Goal: Information Seeking & Learning: Learn about a topic

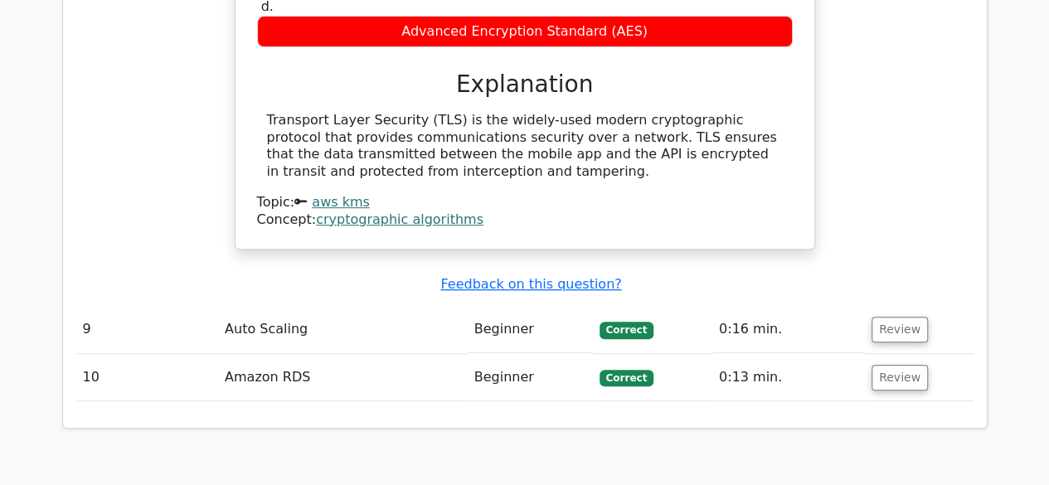
scroll to position [3420, 0]
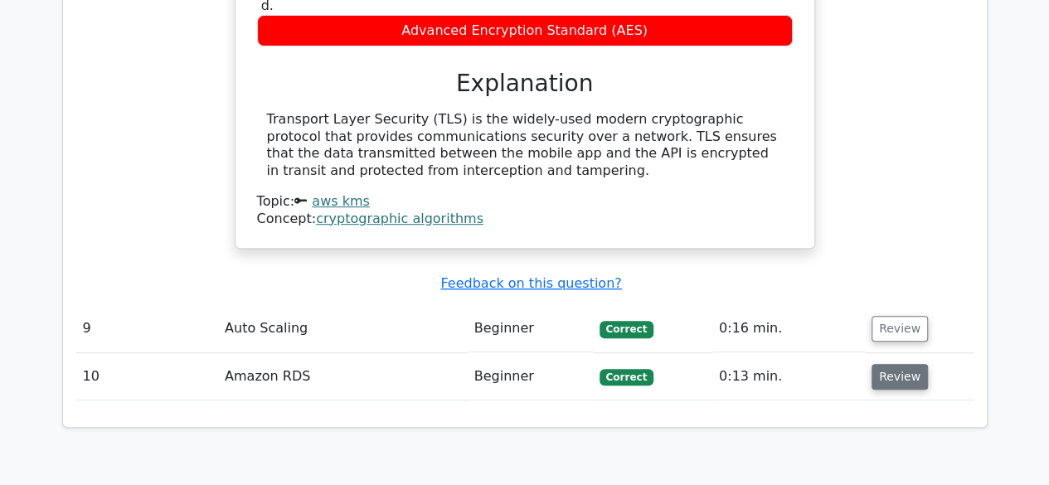
click at [881, 364] on button "Review" at bounding box center [900, 377] width 56 height 26
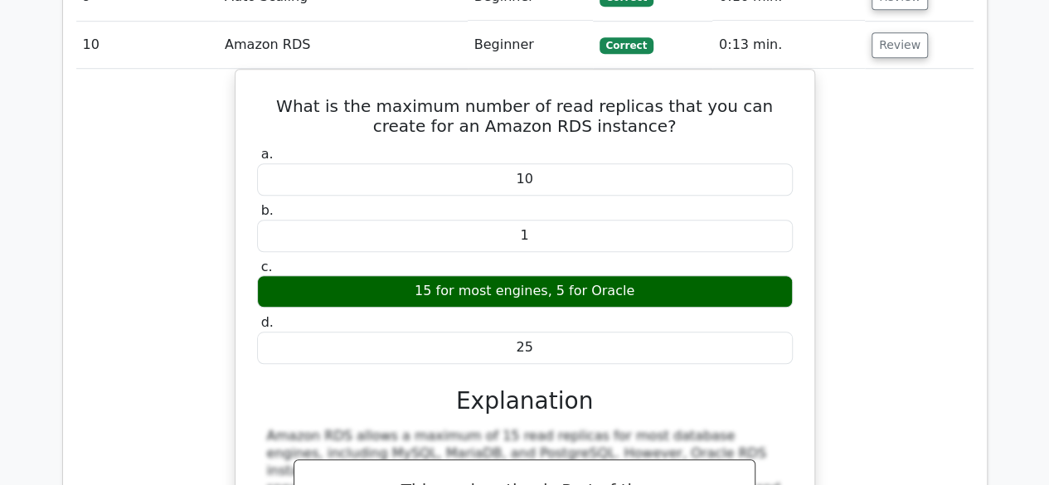
scroll to position [3503, 0]
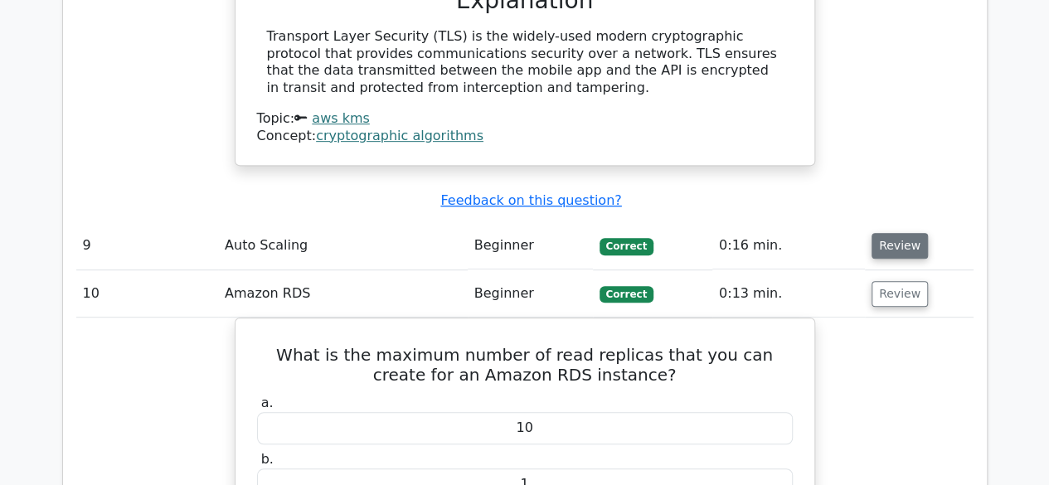
click at [875, 233] on button "Review" at bounding box center [900, 246] width 56 height 26
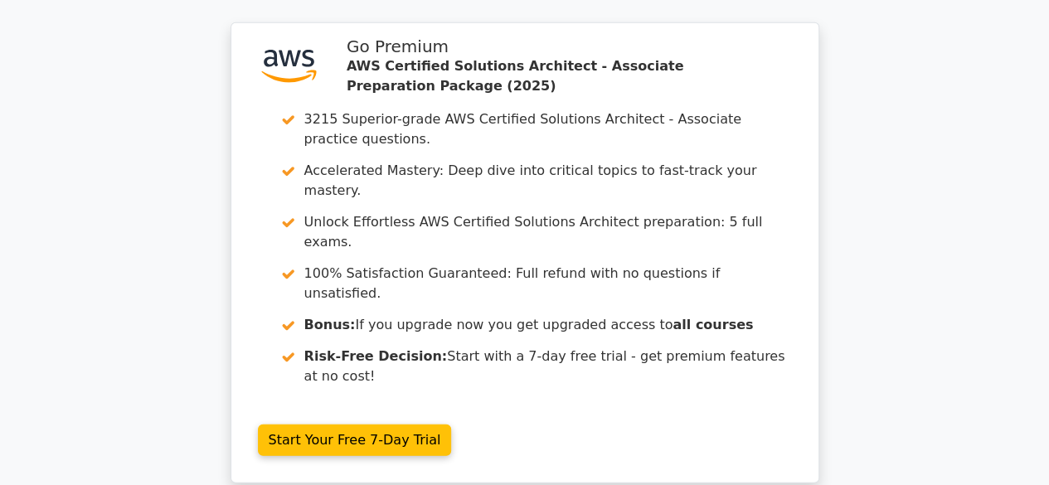
scroll to position [5404, 0]
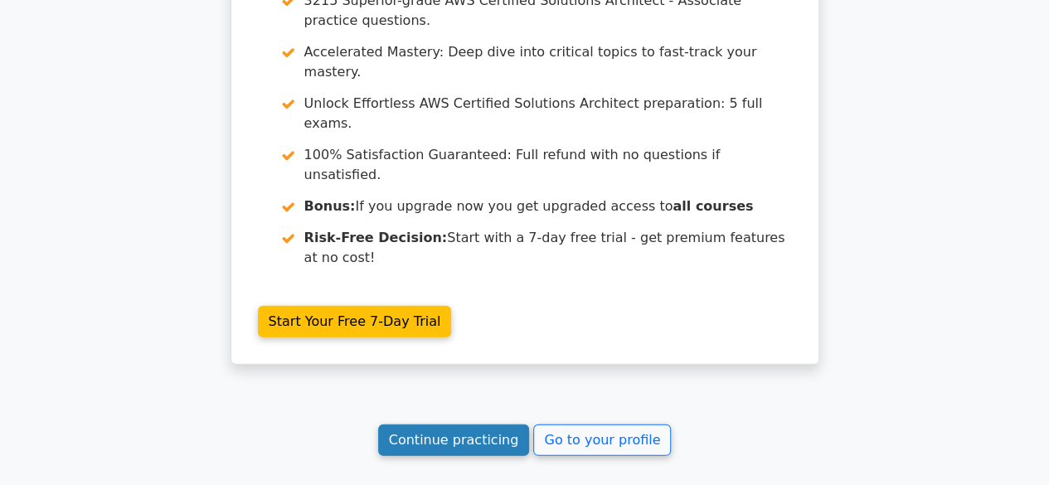
click at [491, 425] on link "Continue practicing" at bounding box center [454, 441] width 152 height 32
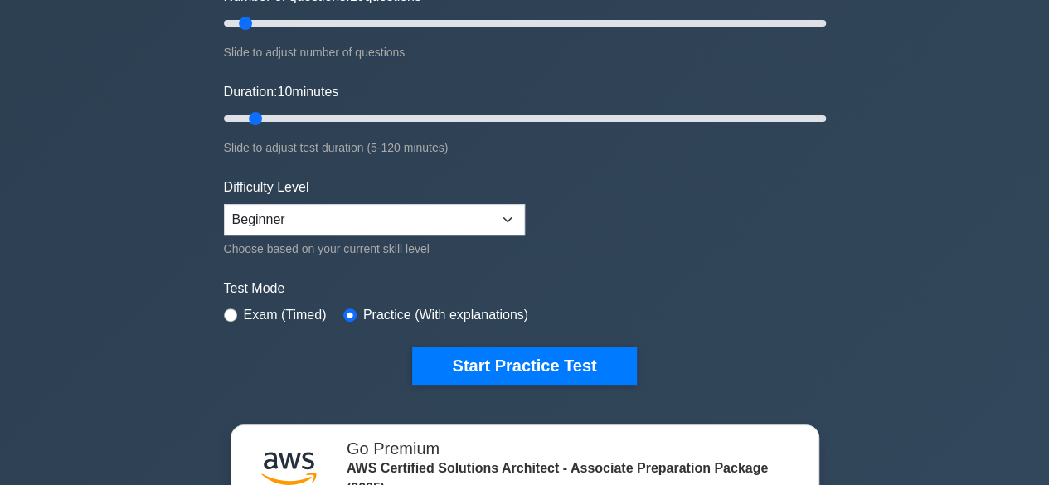
scroll to position [249, 0]
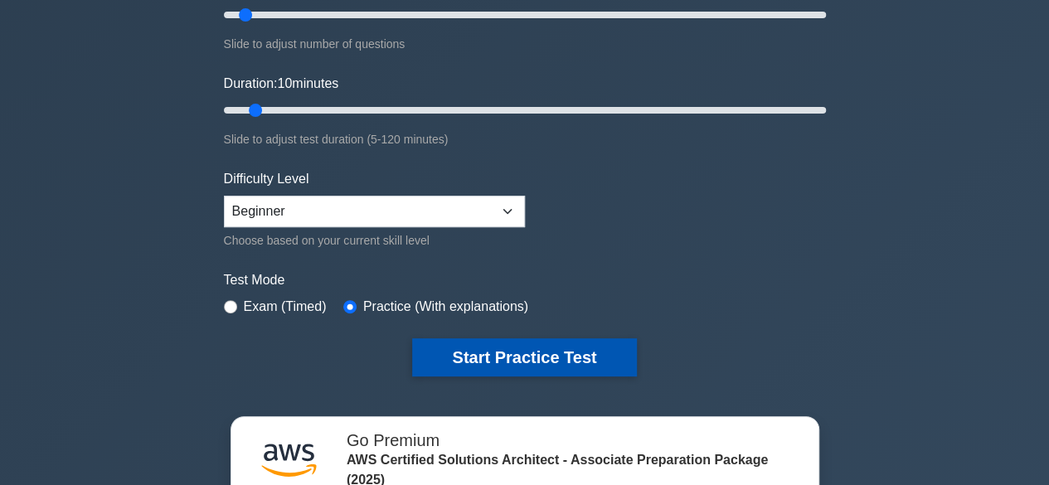
click at [551, 358] on button "Start Practice Test" at bounding box center [524, 357] width 224 height 38
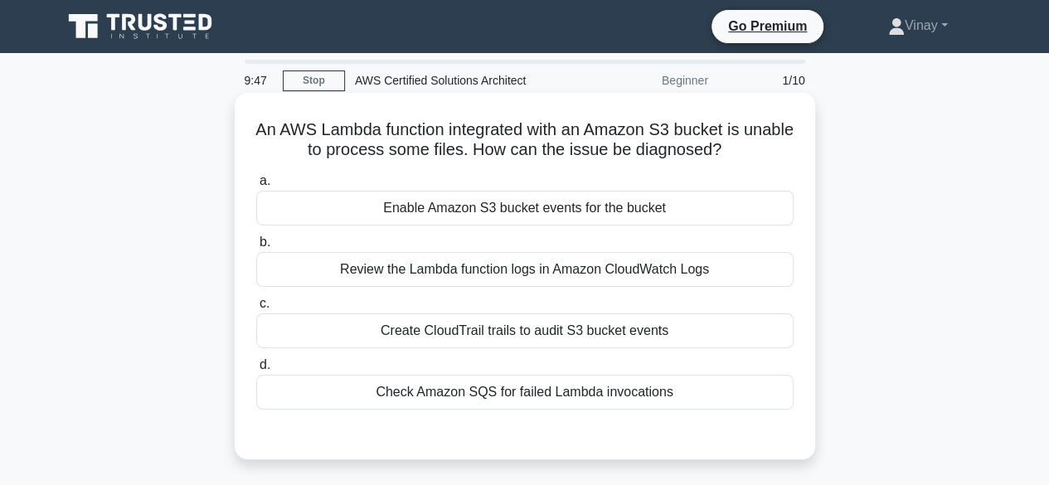
click at [573, 280] on div "Review the Lambda function logs in Amazon CloudWatch Logs" at bounding box center [524, 269] width 537 height 35
click at [256, 248] on input "b. Review the Lambda function logs in Amazon CloudWatch Logs" at bounding box center [256, 242] width 0 height 11
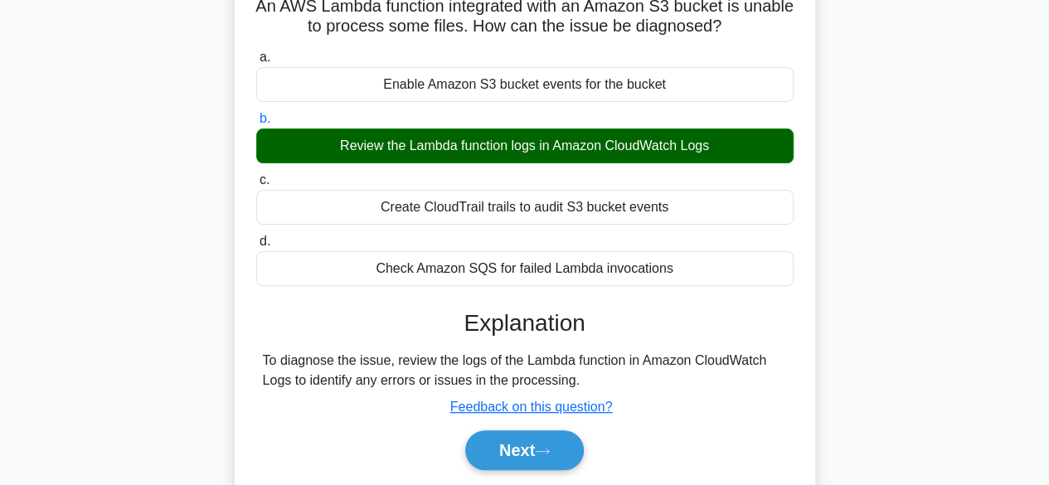
scroll to position [332, 0]
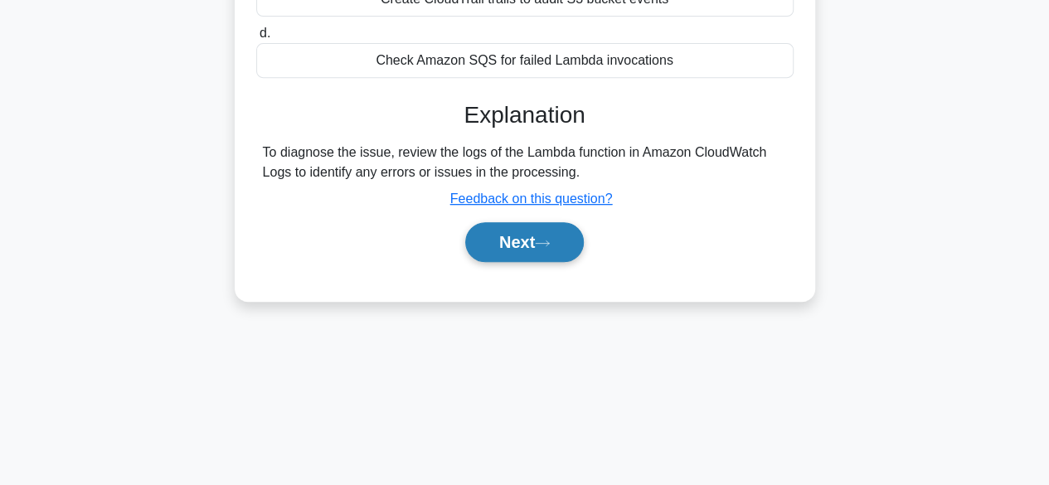
click at [531, 253] on button "Next" at bounding box center [524, 242] width 119 height 40
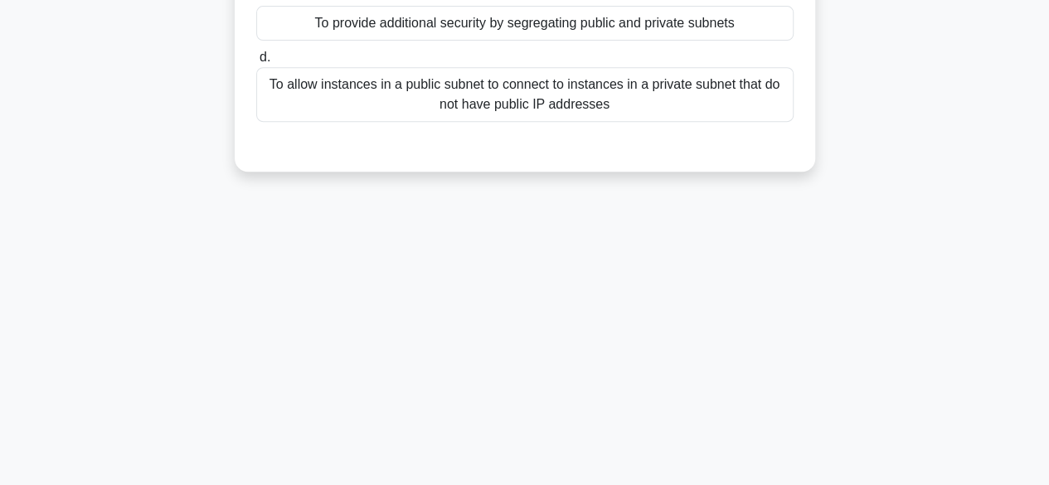
scroll to position [0, 0]
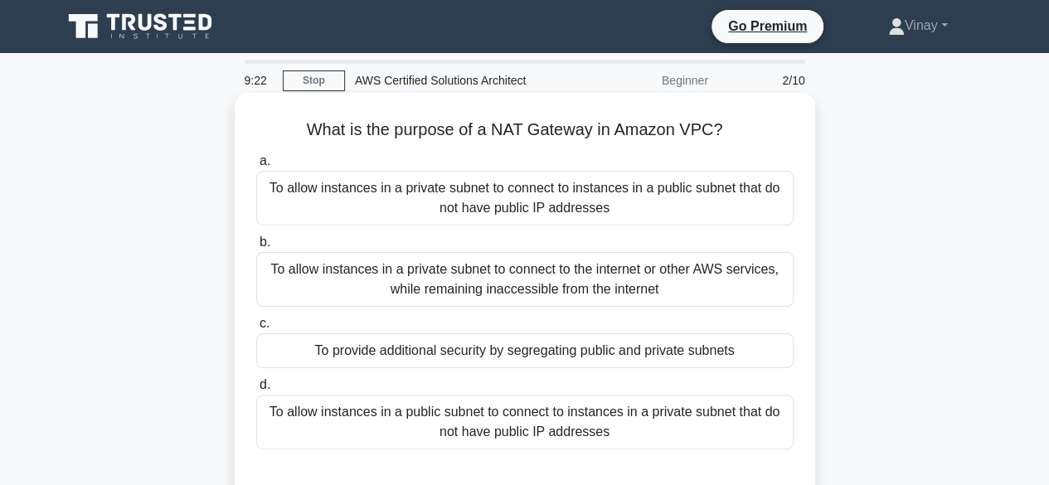
click at [468, 420] on div "To allow instances in a public subnet to connect to instances in a private subn…" at bounding box center [524, 422] width 537 height 55
click at [256, 391] on input "d. To allow instances in a public subnet to connect to instances in a private s…" at bounding box center [256, 385] width 0 height 11
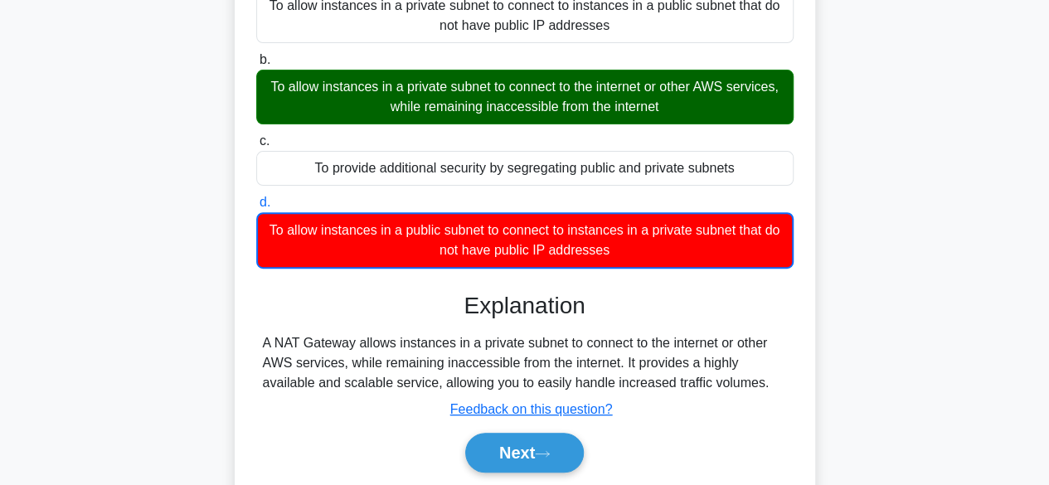
scroll to position [332, 0]
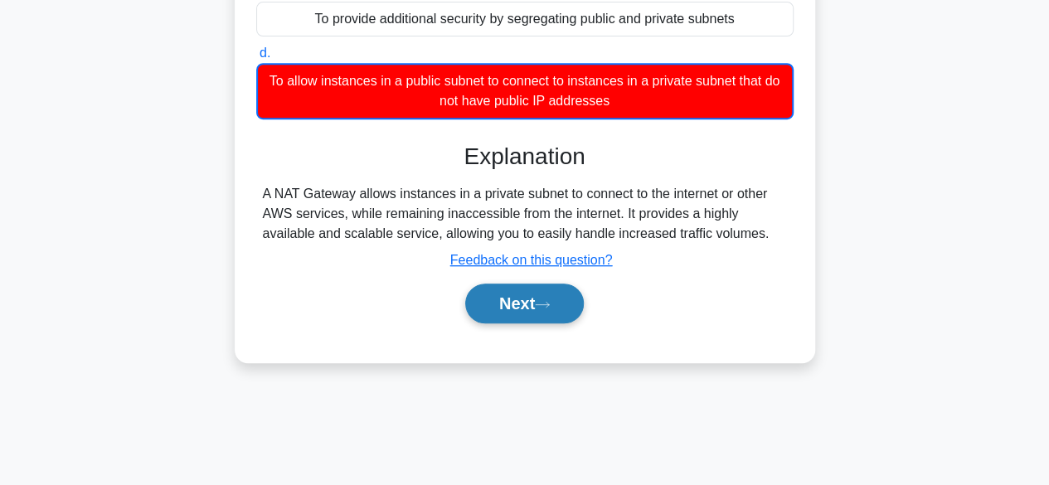
click at [557, 311] on button "Next" at bounding box center [524, 304] width 119 height 40
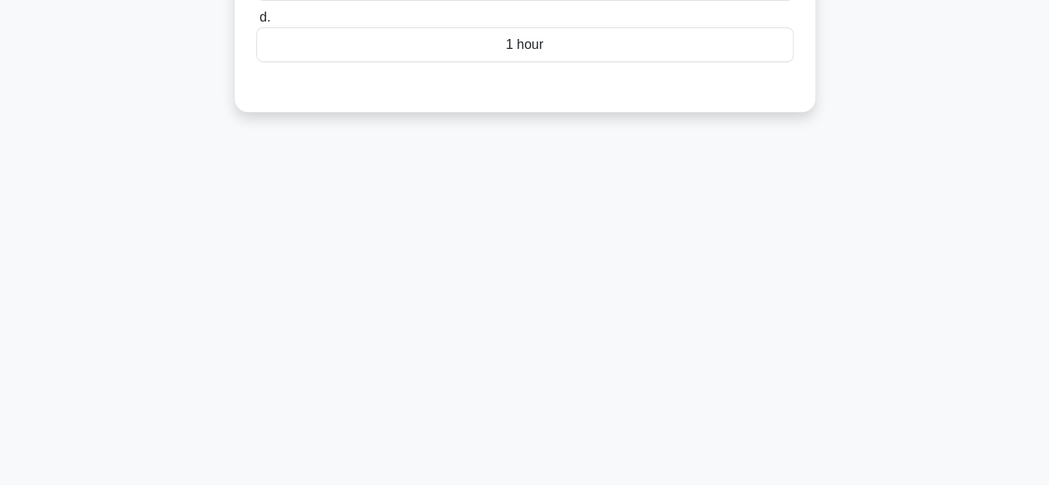
scroll to position [0, 0]
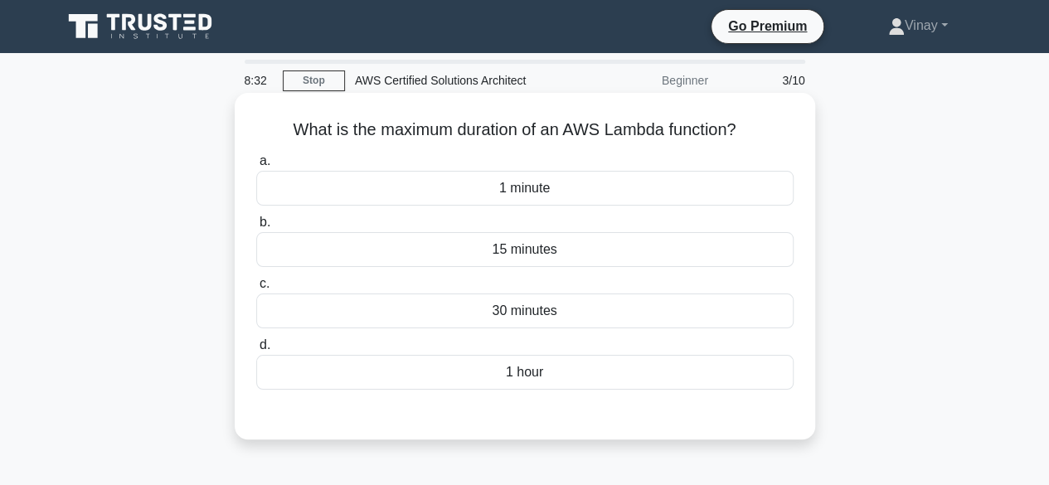
click at [425, 250] on div "15 minutes" at bounding box center [524, 249] width 537 height 35
click at [256, 228] on input "b. 15 minutes" at bounding box center [256, 222] width 0 height 11
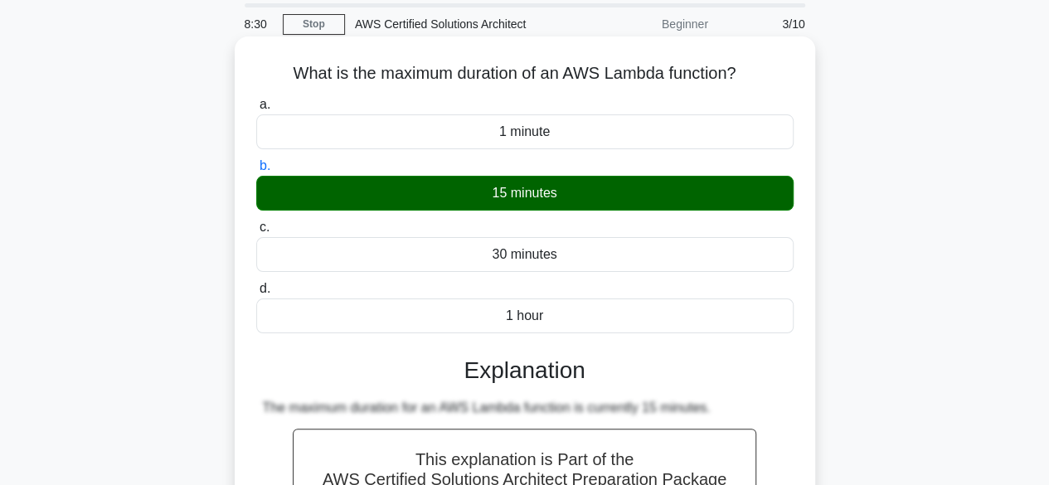
scroll to position [249, 0]
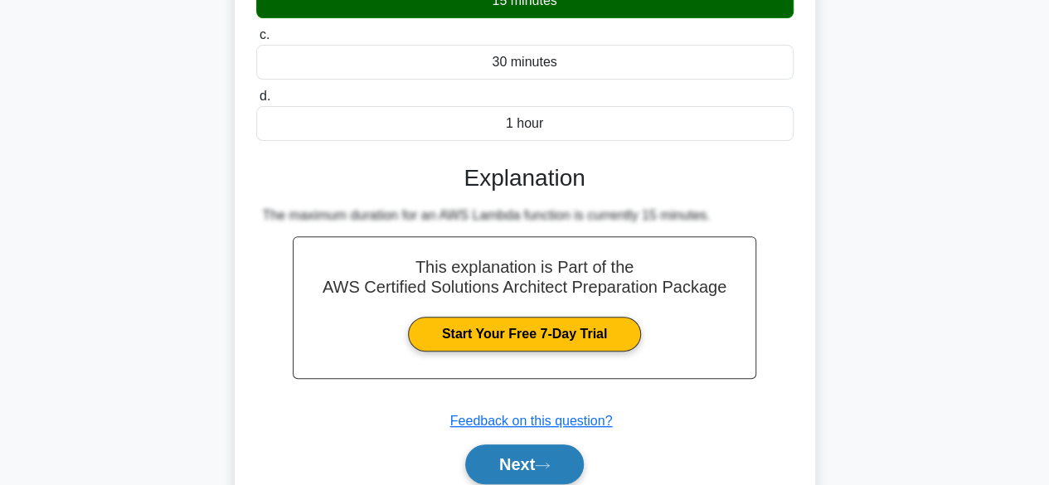
click at [517, 459] on button "Next" at bounding box center [524, 465] width 119 height 40
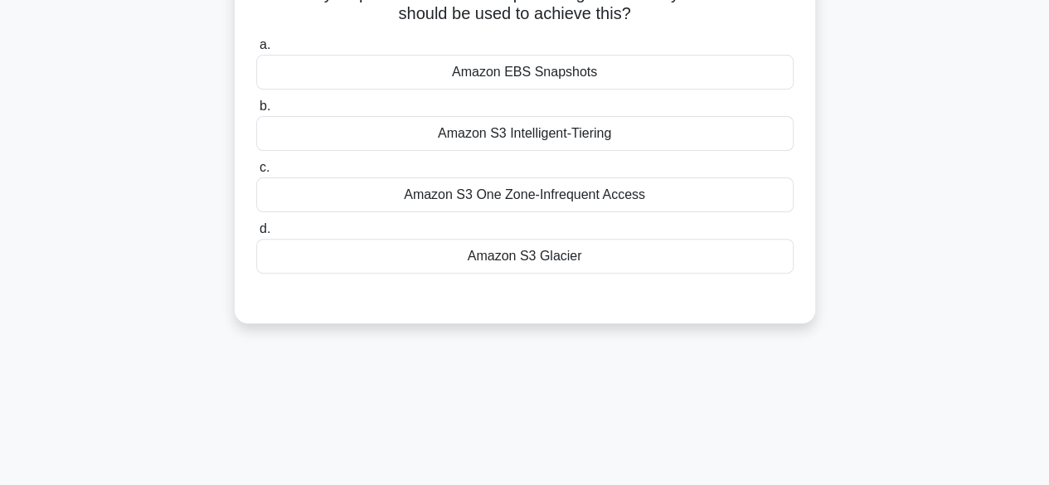
scroll to position [0, 0]
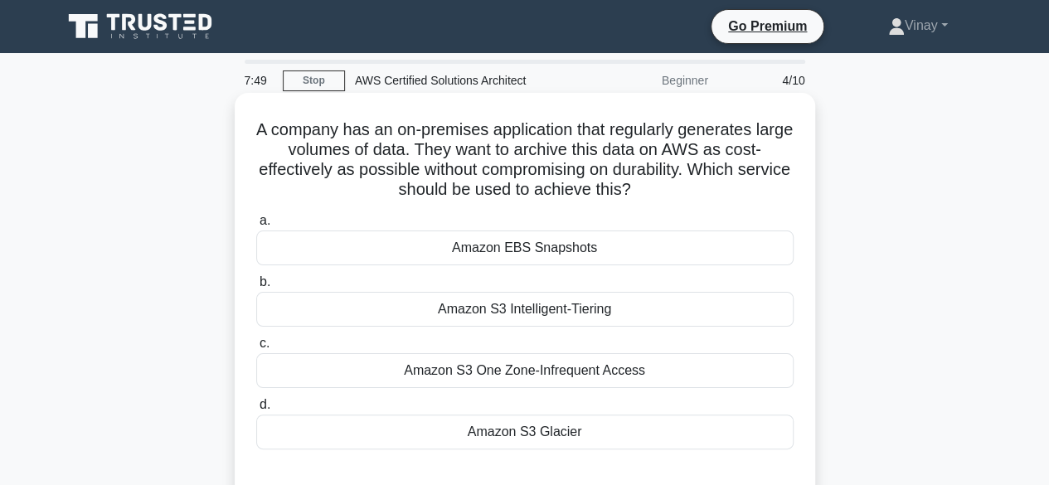
click at [546, 364] on div "Amazon S3 One Zone-Infrequent Access" at bounding box center [524, 370] width 537 height 35
click at [256, 349] on input "c. Amazon S3 One Zone-Infrequent Access" at bounding box center [256, 343] width 0 height 11
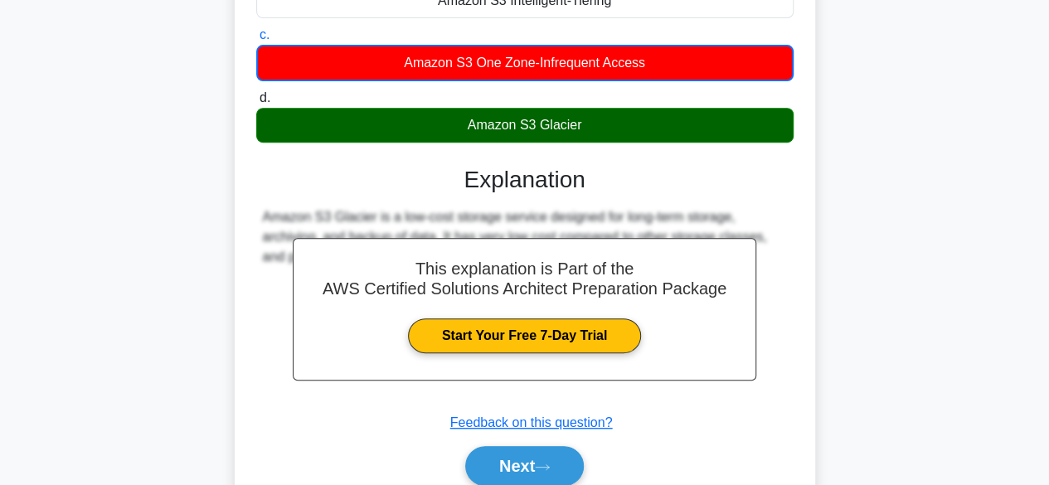
scroll to position [411, 0]
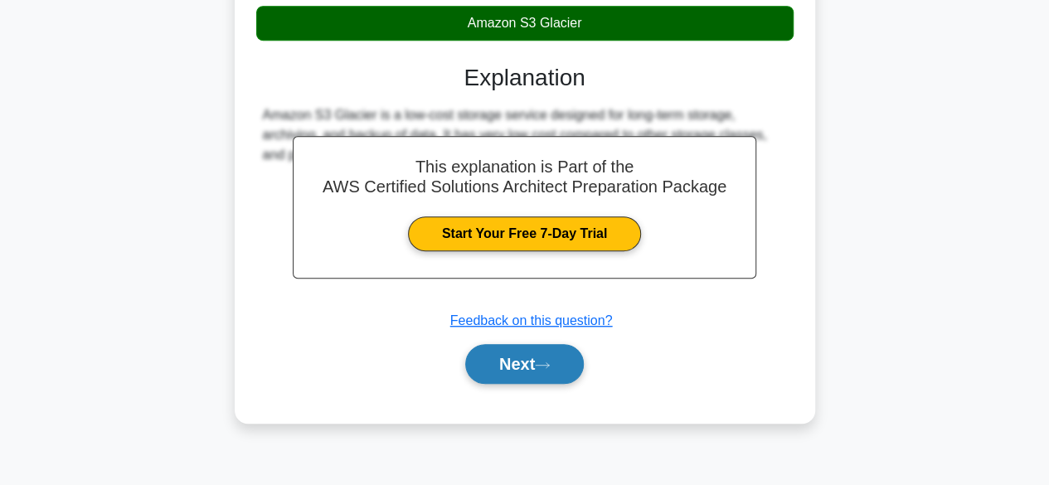
click at [506, 358] on button "Next" at bounding box center [524, 364] width 119 height 40
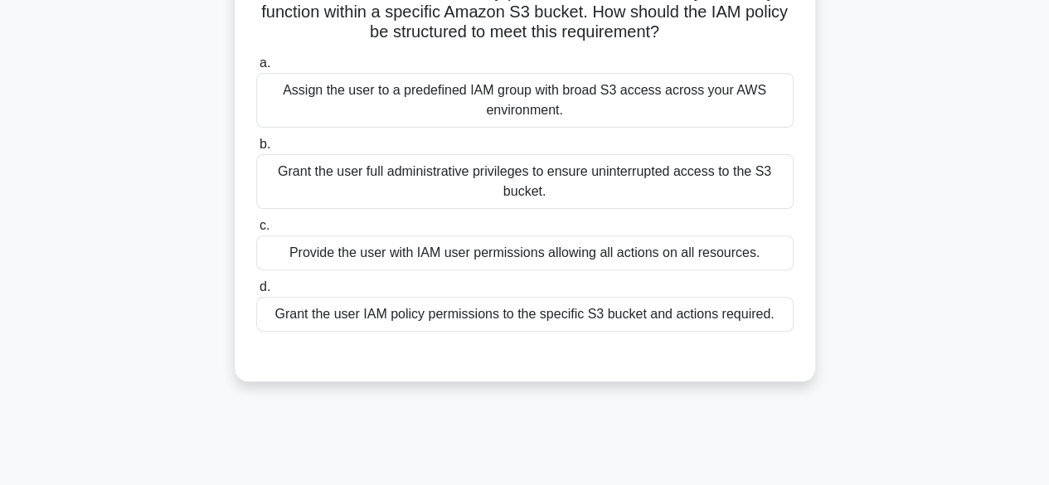
scroll to position [0, 0]
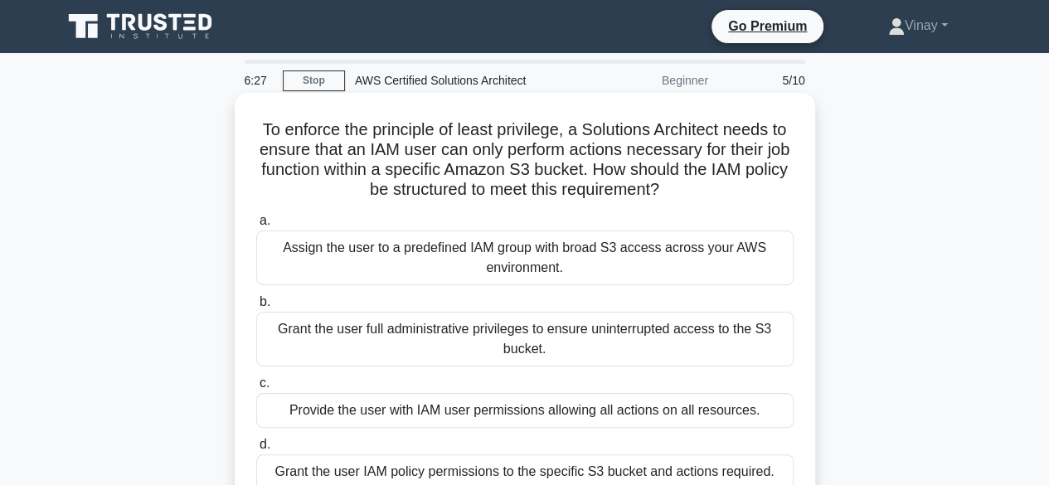
click at [513, 475] on div "Grant the user IAM policy permissions to the specific S3 bucket and actions req…" at bounding box center [524, 471] width 537 height 35
click at [256, 450] on input "d. Grant the user IAM policy permissions to the specific S3 bucket and actions …" at bounding box center [256, 445] width 0 height 11
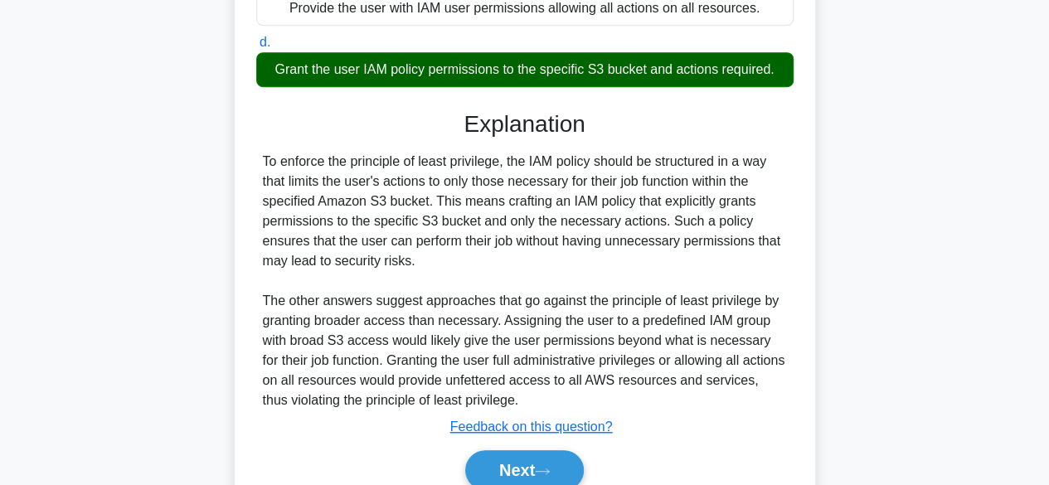
scroll to position [475, 0]
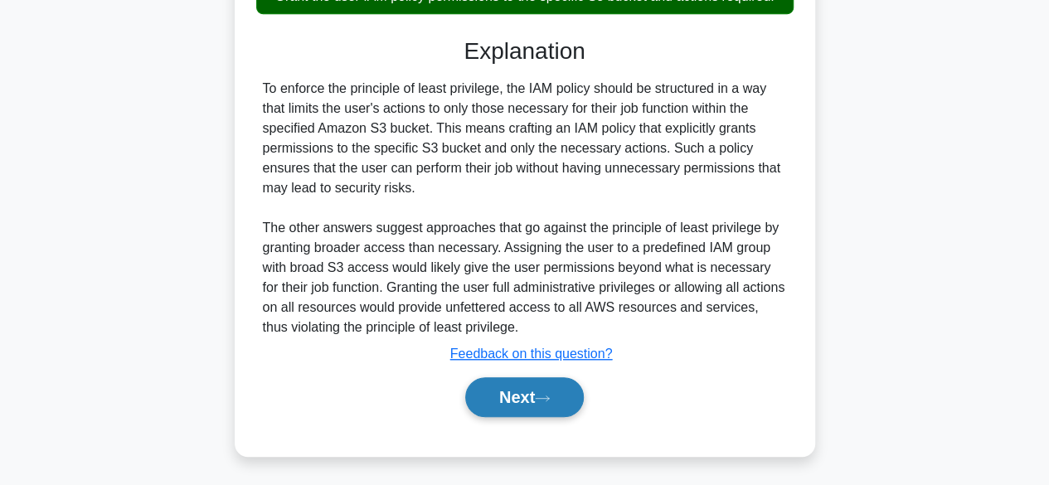
click at [531, 401] on button "Next" at bounding box center [524, 397] width 119 height 40
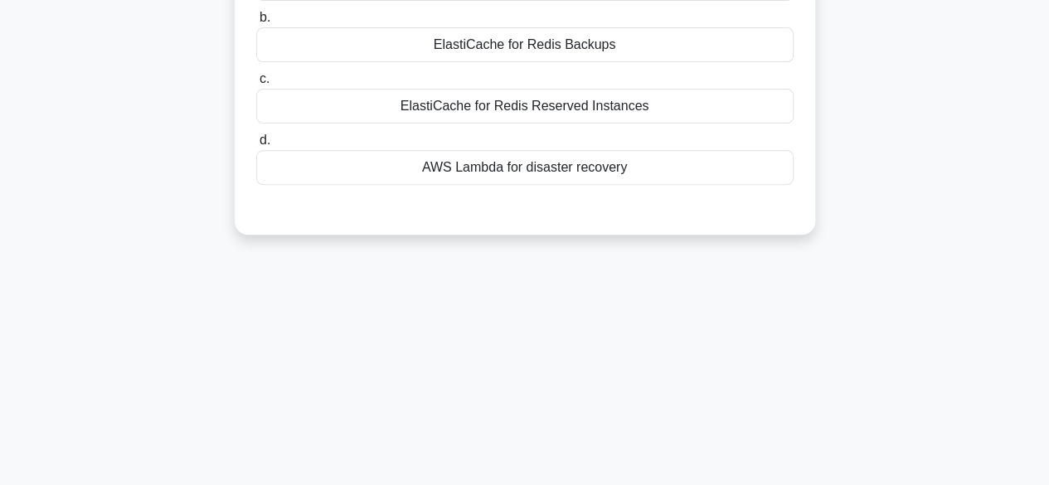
scroll to position [0, 0]
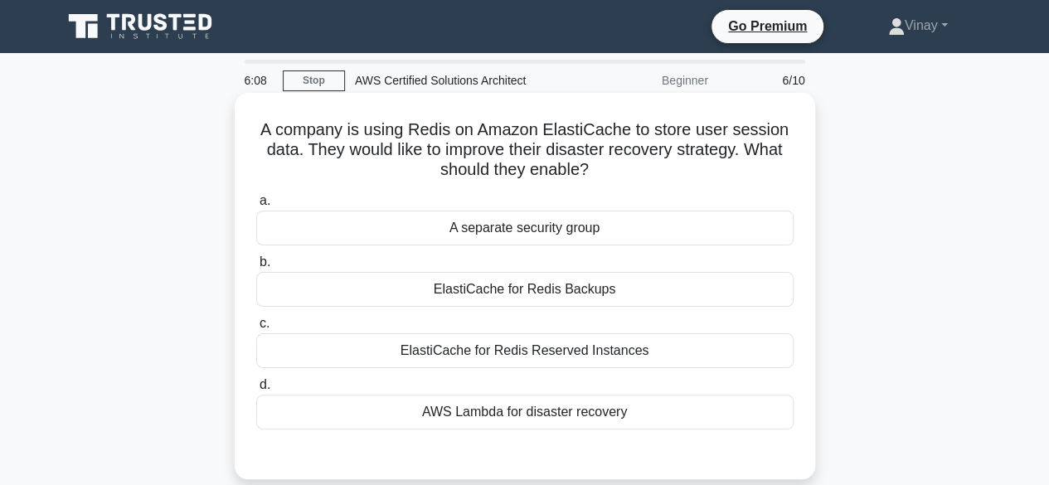
click at [422, 357] on div "ElastiCache for Redis Reserved Instances" at bounding box center [524, 350] width 537 height 35
click at [256, 329] on input "c. ElastiCache for Redis Reserved Instances" at bounding box center [256, 323] width 0 height 11
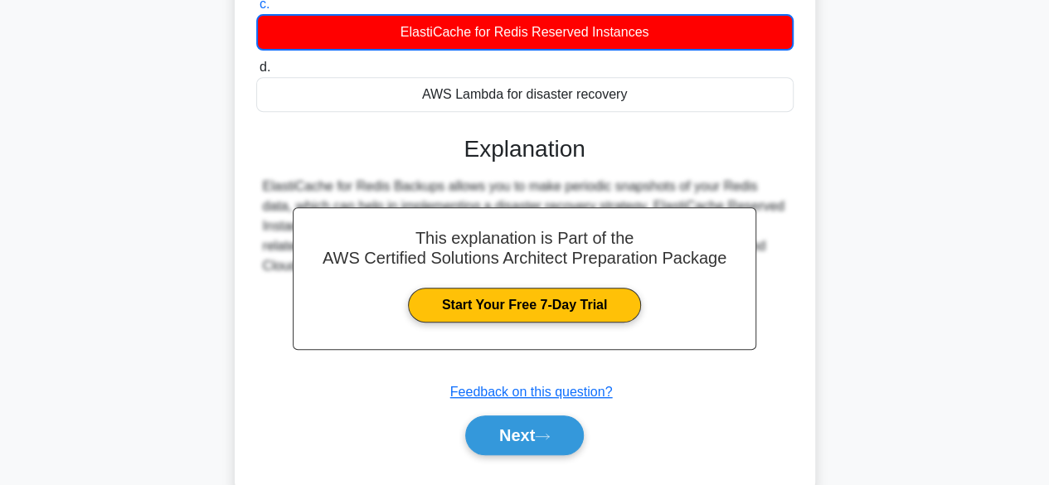
scroll to position [411, 0]
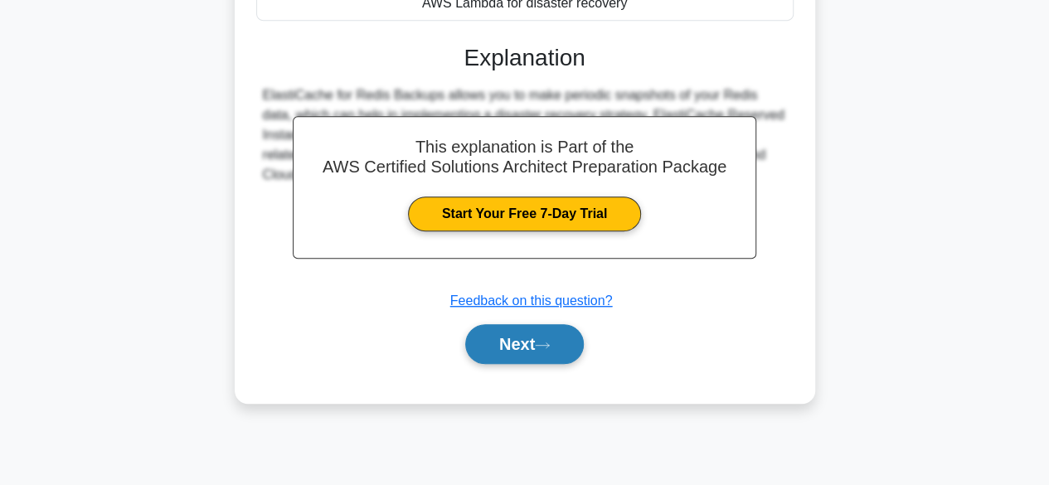
click at [503, 339] on button "Next" at bounding box center [524, 344] width 119 height 40
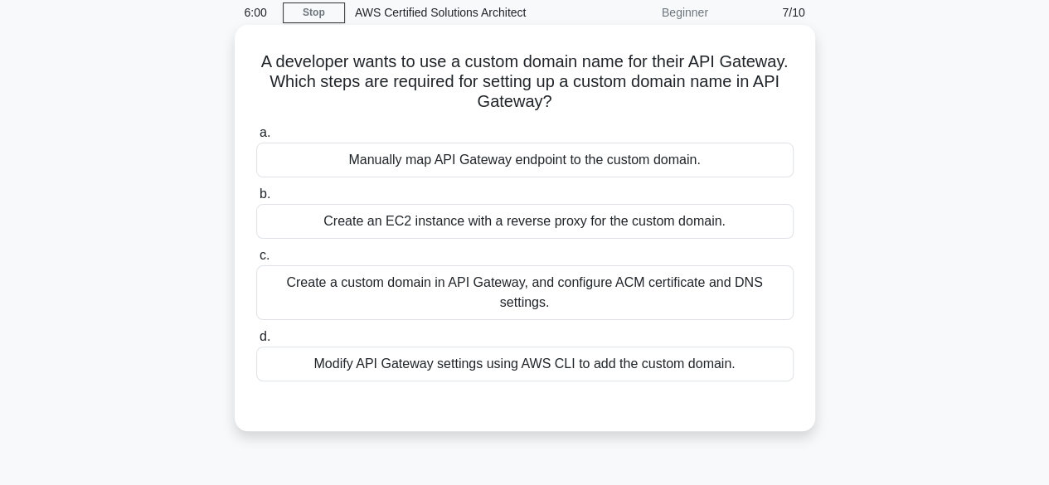
scroll to position [0, 0]
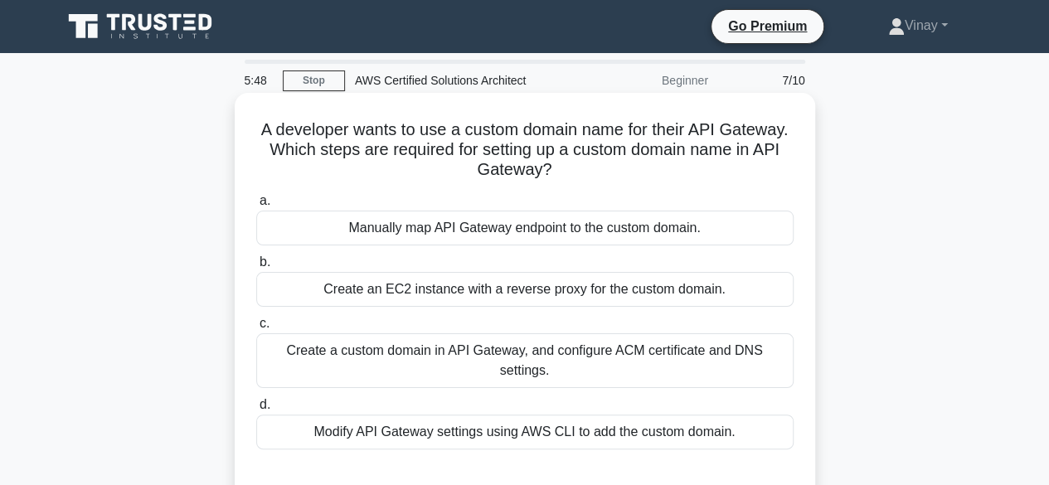
click at [396, 352] on div "Create a custom domain in API Gateway, and configure ACM certificate and DNS se…" at bounding box center [524, 360] width 537 height 55
click at [256, 329] on input "c. Create a custom domain in API Gateway, and configure ACM certificate and DNS…" at bounding box center [256, 323] width 0 height 11
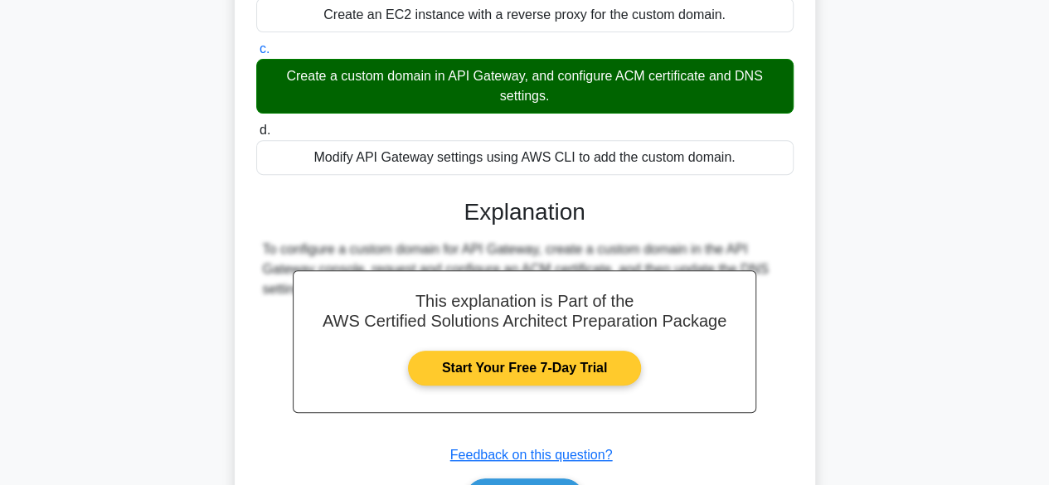
scroll to position [411, 0]
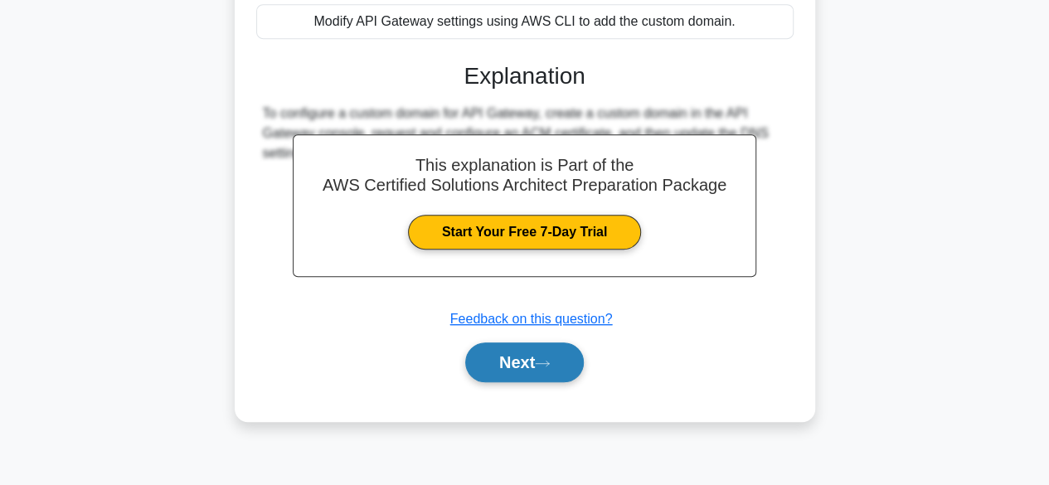
click at [521, 367] on button "Next" at bounding box center [524, 363] width 119 height 40
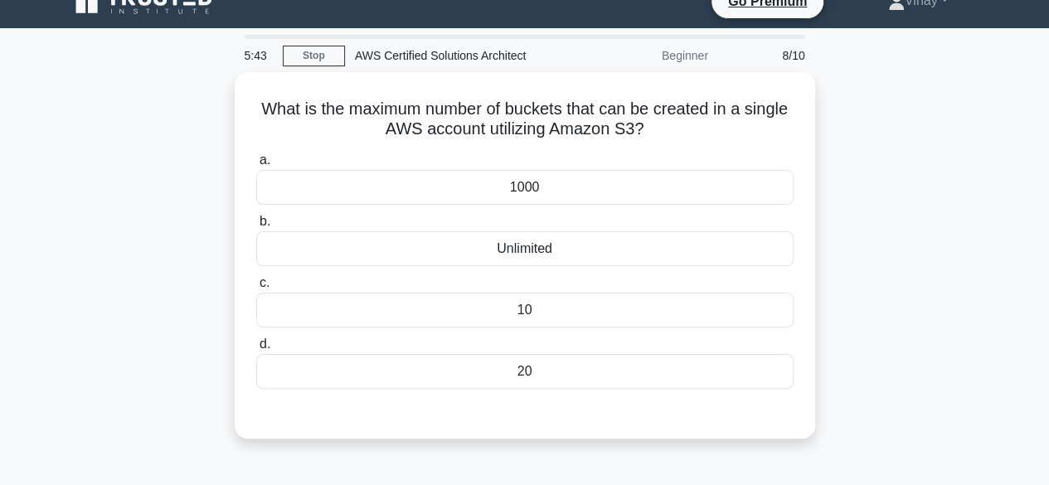
scroll to position [0, 0]
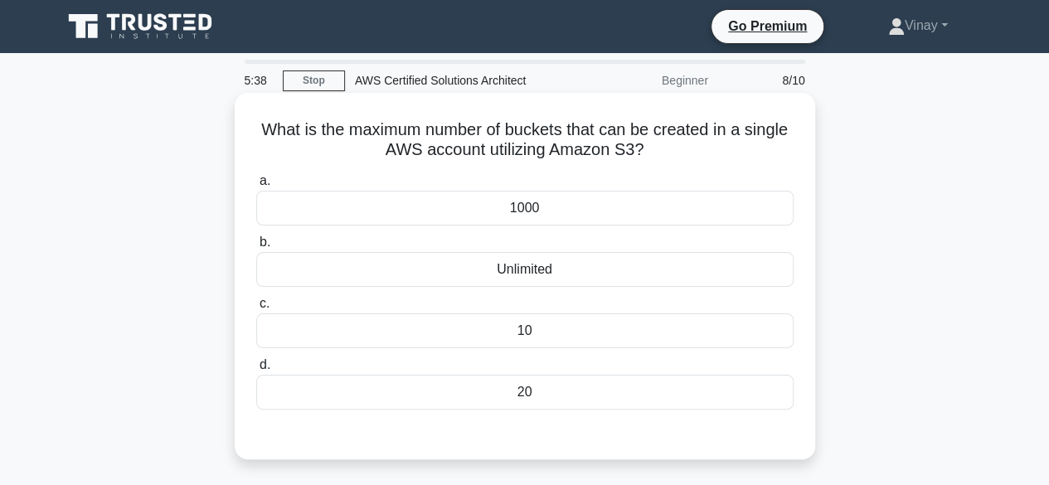
click at [513, 281] on div "Unlimited" at bounding box center [524, 269] width 537 height 35
click at [256, 248] on input "b. Unlimited" at bounding box center [256, 242] width 0 height 11
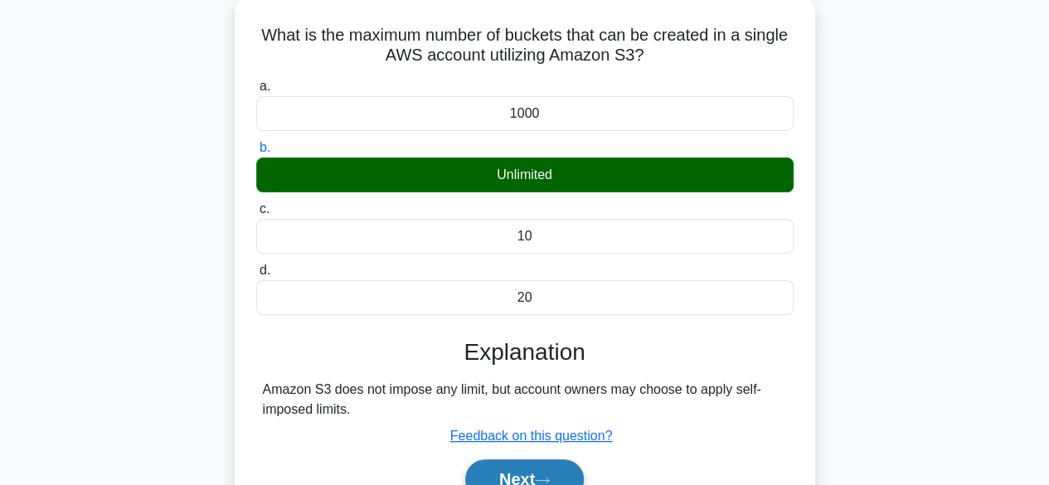
scroll to position [249, 0]
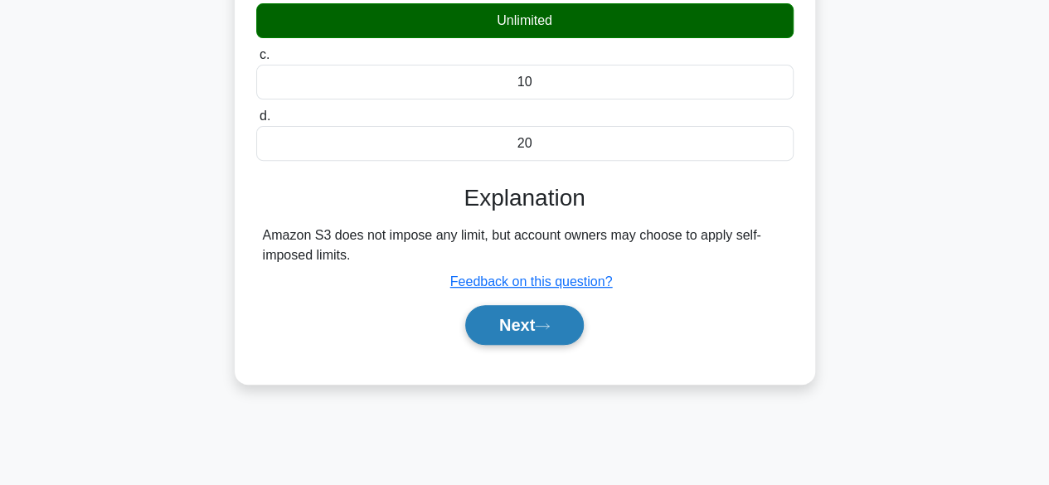
click at [524, 330] on button "Next" at bounding box center [524, 325] width 119 height 40
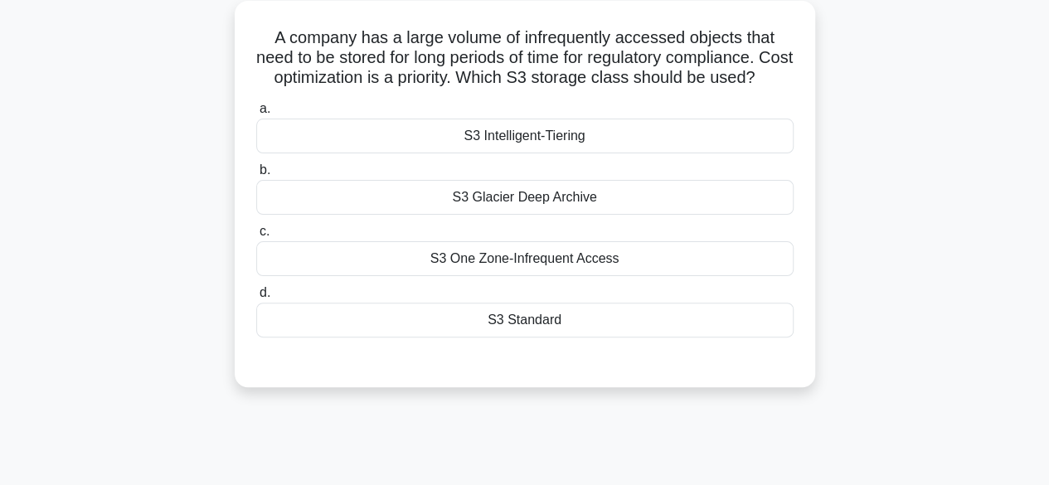
scroll to position [0, 0]
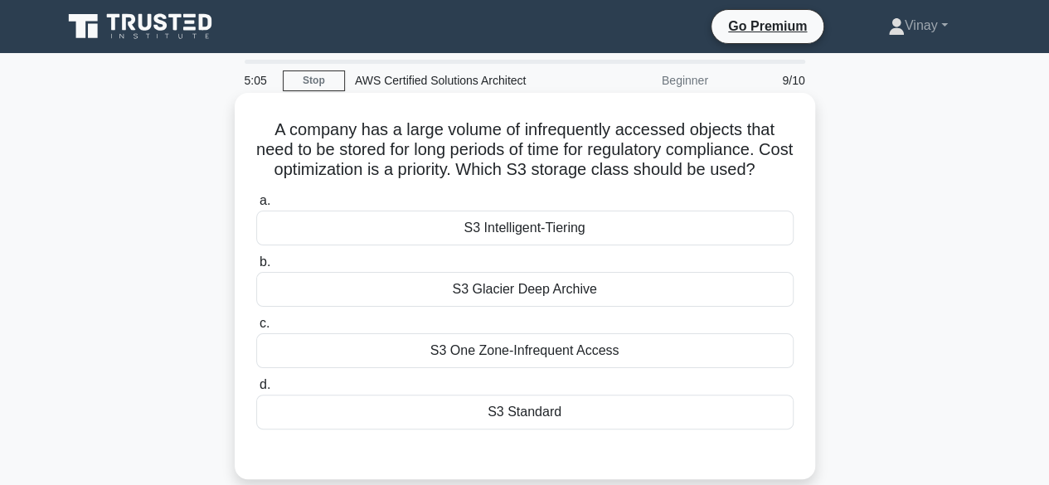
click at [524, 307] on div "S3 Glacier Deep Archive" at bounding box center [524, 289] width 537 height 35
click at [256, 268] on input "b. S3 Glacier Deep Archive" at bounding box center [256, 262] width 0 height 11
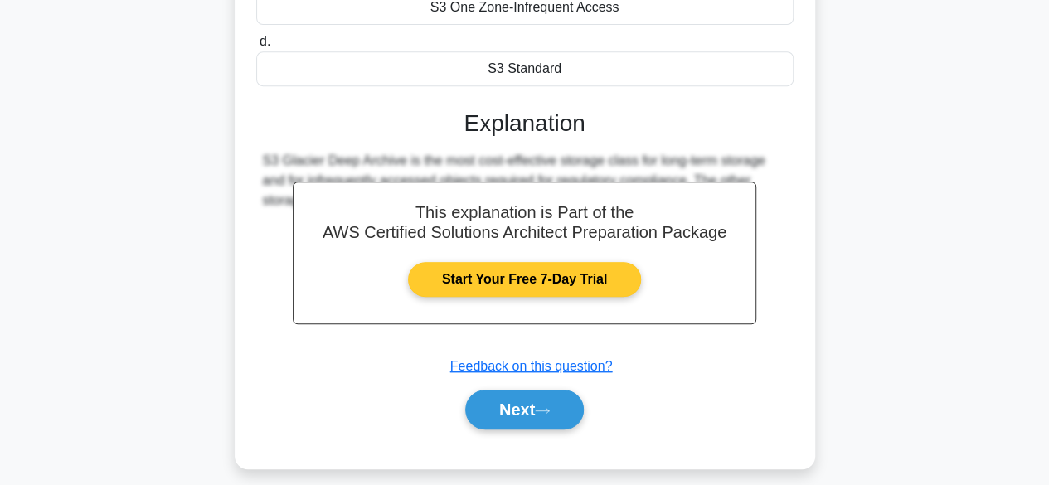
scroll to position [411, 0]
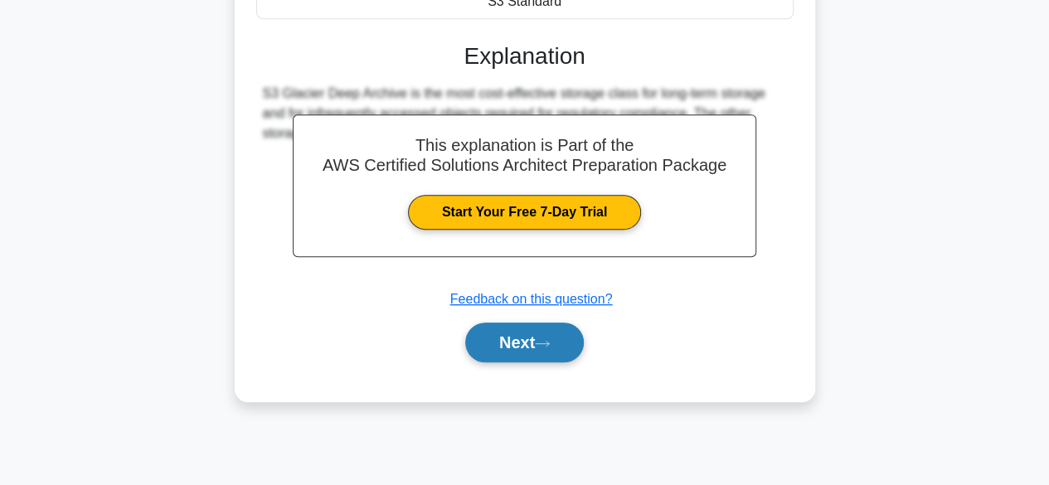
click at [536, 362] on button "Next" at bounding box center [524, 343] width 119 height 40
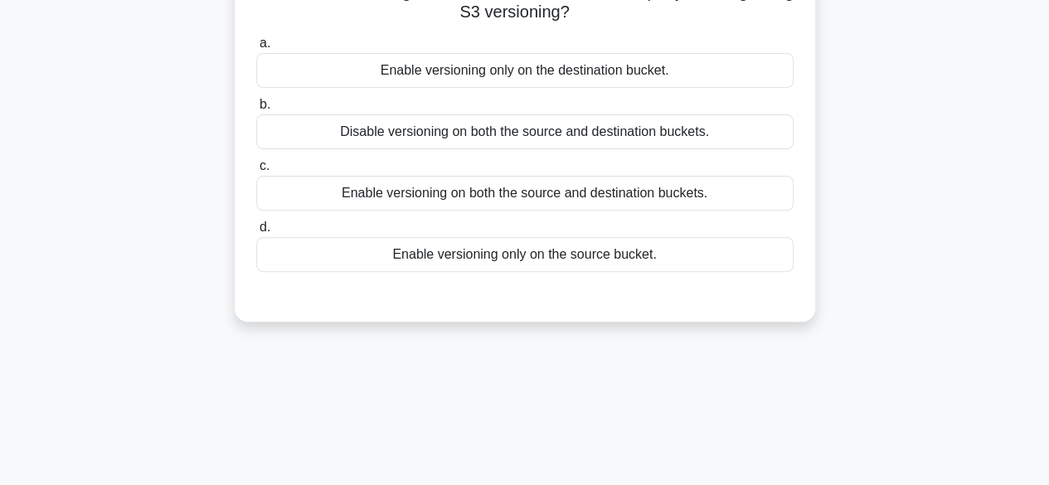
scroll to position [0, 0]
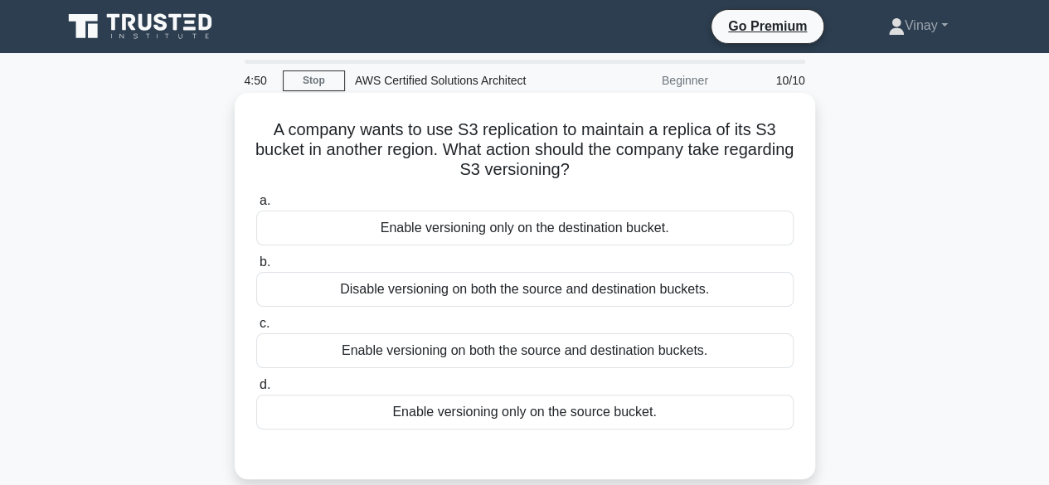
click at [588, 355] on div "Enable versioning on both the source and destination buckets." at bounding box center [524, 350] width 537 height 35
click at [256, 329] on input "c. Enable versioning on both the source and destination buckets." at bounding box center [256, 323] width 0 height 11
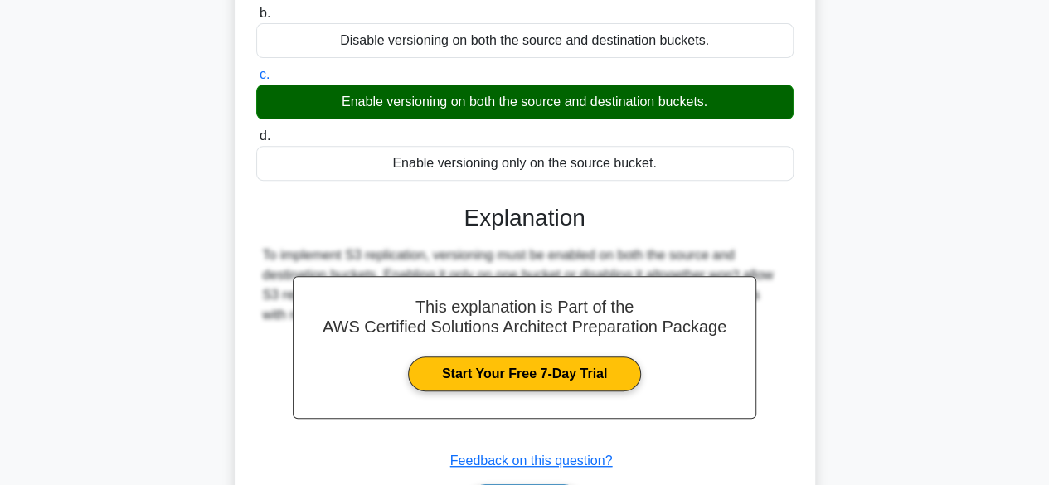
scroll to position [411, 0]
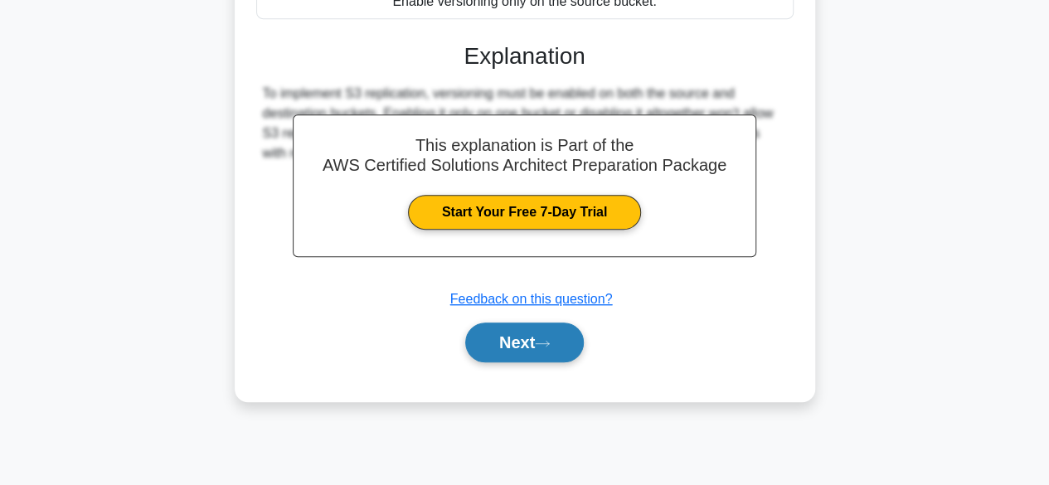
click at [509, 343] on button "Next" at bounding box center [524, 343] width 119 height 40
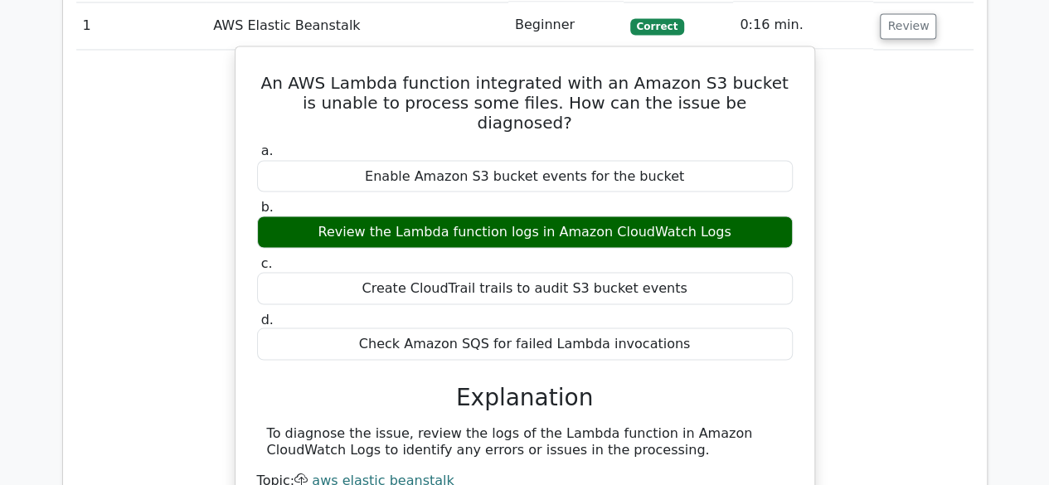
scroll to position [1742, 0]
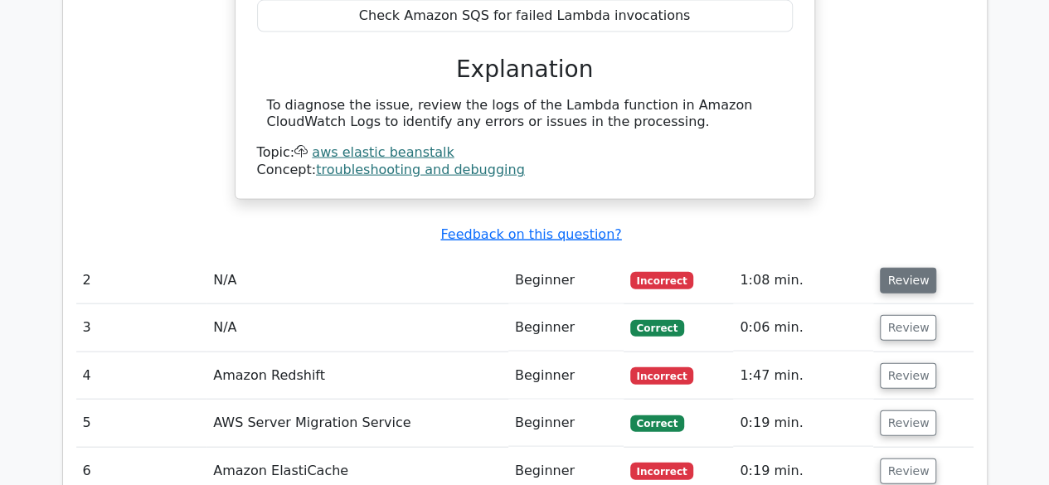
click at [889, 268] on button "Review" at bounding box center [908, 281] width 56 height 26
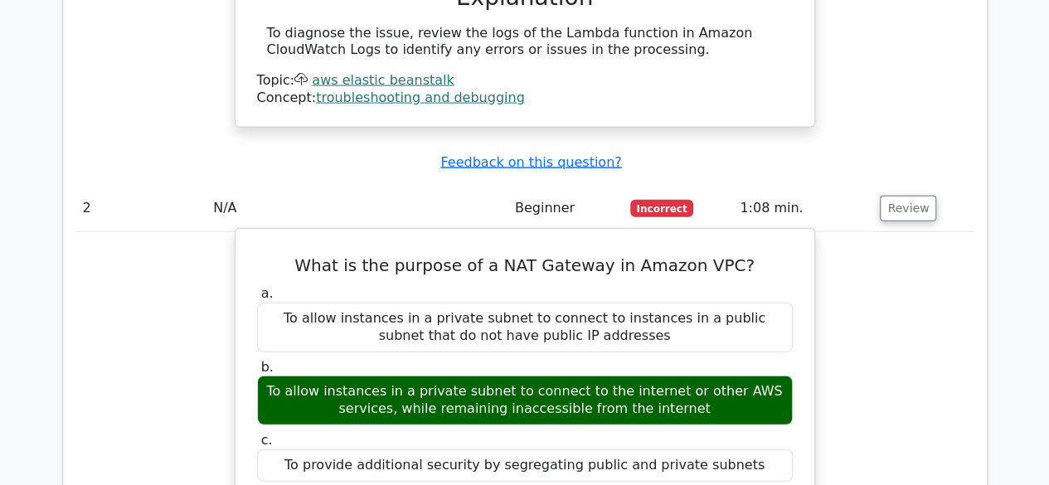
scroll to position [1907, 0]
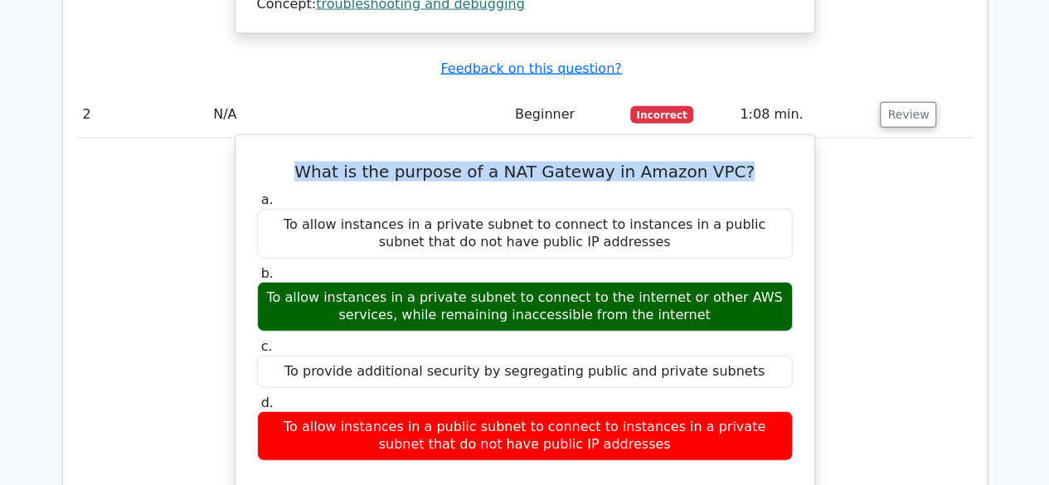
drag, startPoint x: 310, startPoint y: 64, endPoint x: 736, endPoint y: 67, distance: 426.3
click at [736, 162] on h5 "What is the purpose of a NAT Gateway in Amazon VPC?" at bounding box center [524, 172] width 539 height 20
copy h5 "What is the purpose of a NAT Gateway in Amazon VPC?"
drag, startPoint x: 262, startPoint y: 192, endPoint x: 667, endPoint y: 206, distance: 404.9
click at [667, 282] on div "To allow instances in a private subnet to connect to the internet or other AWS …" at bounding box center [525, 307] width 536 height 50
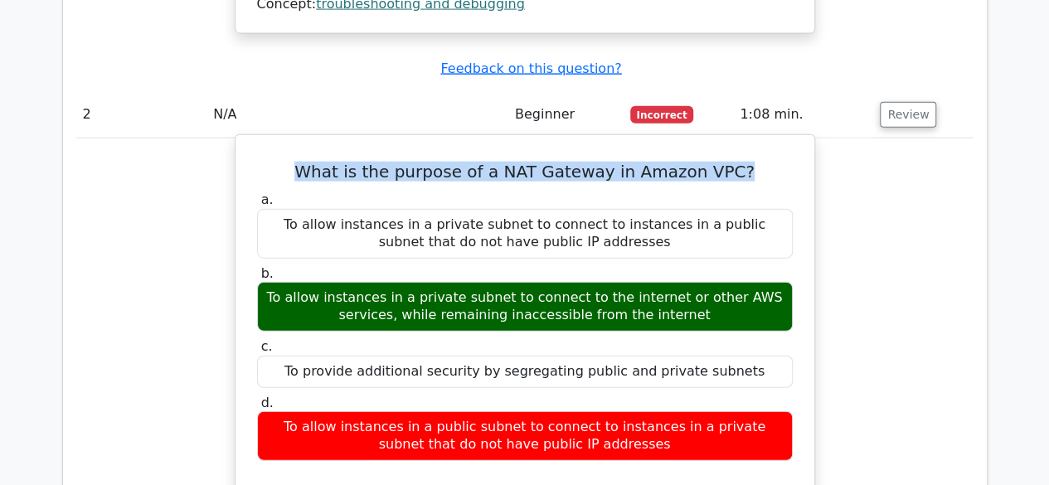
copy div "To allow instances in a private subnet to connect to the internet or other AWS …"
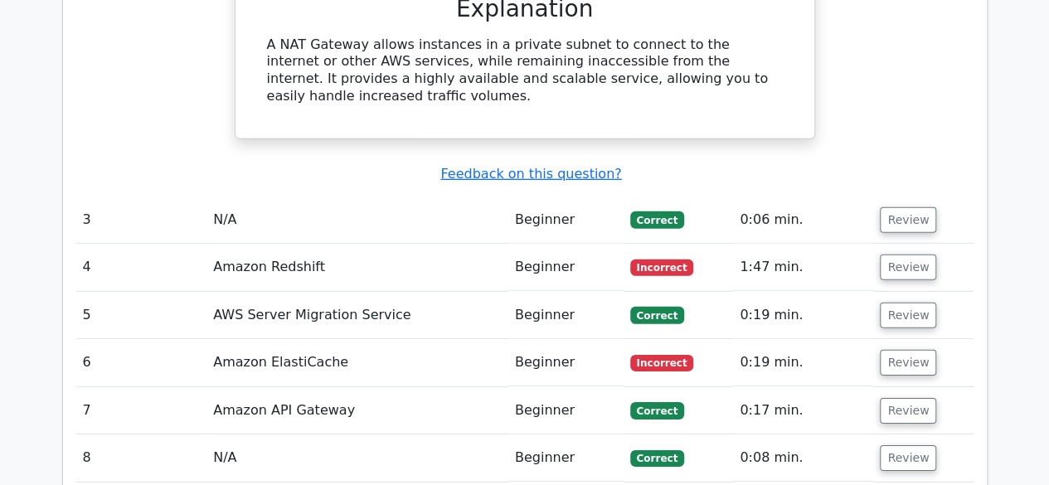
scroll to position [2405, 0]
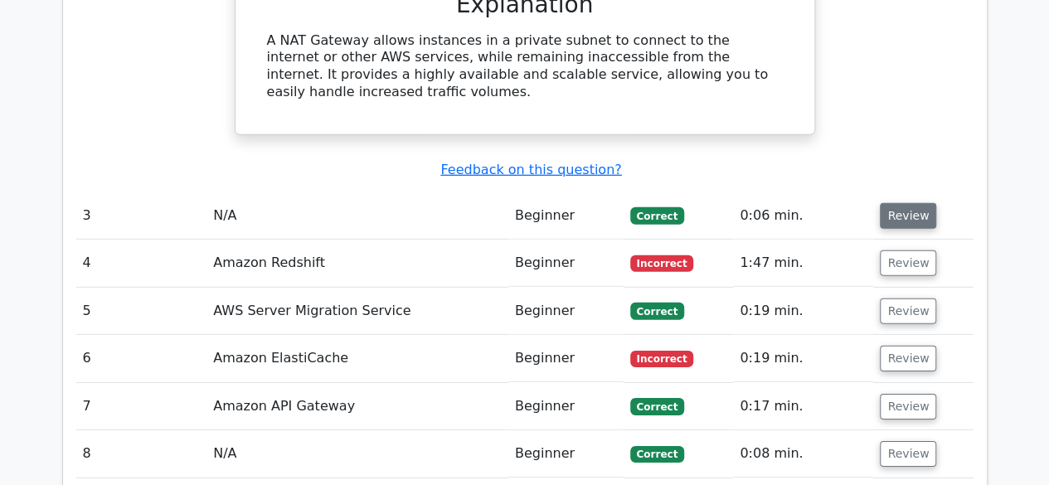
click at [899, 203] on button "Review" at bounding box center [908, 216] width 56 height 26
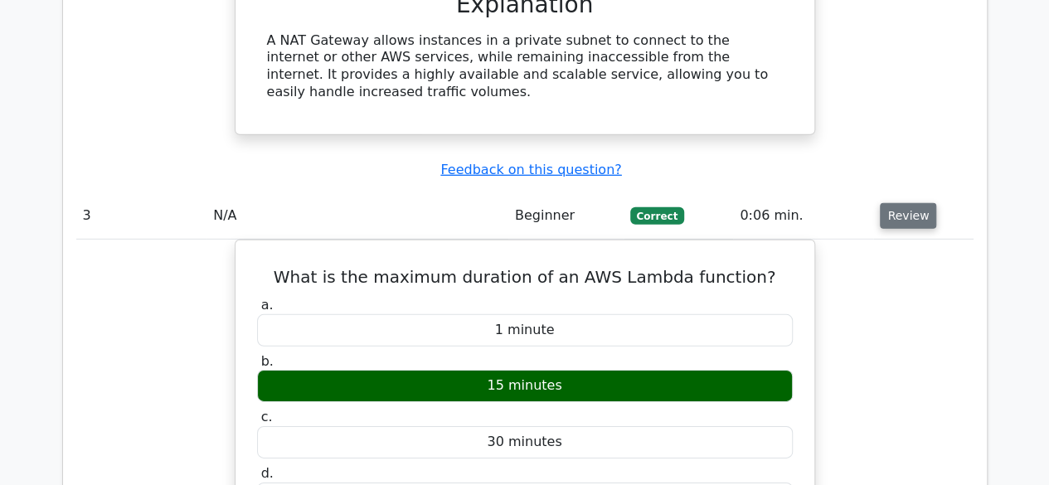
click at [911, 203] on button "Review" at bounding box center [908, 216] width 56 height 26
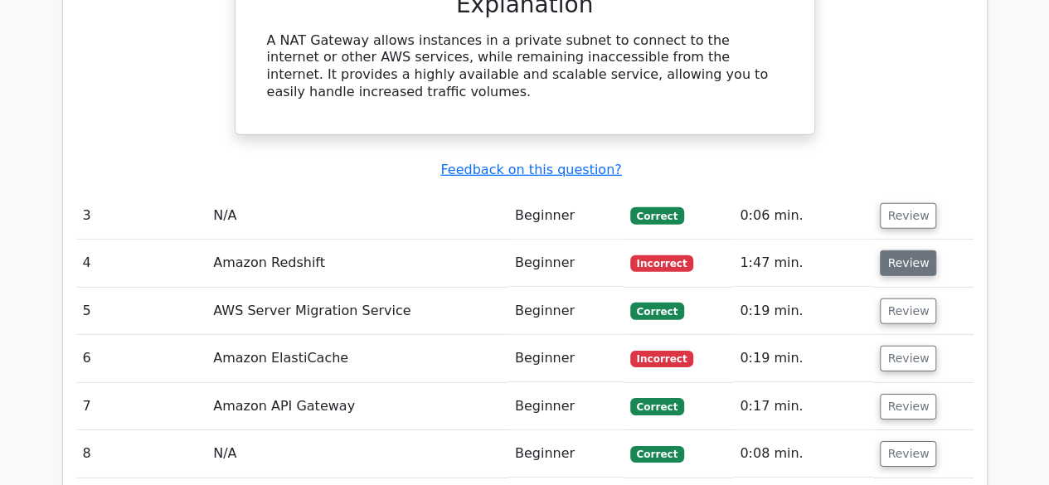
click at [902, 250] on button "Review" at bounding box center [908, 263] width 56 height 26
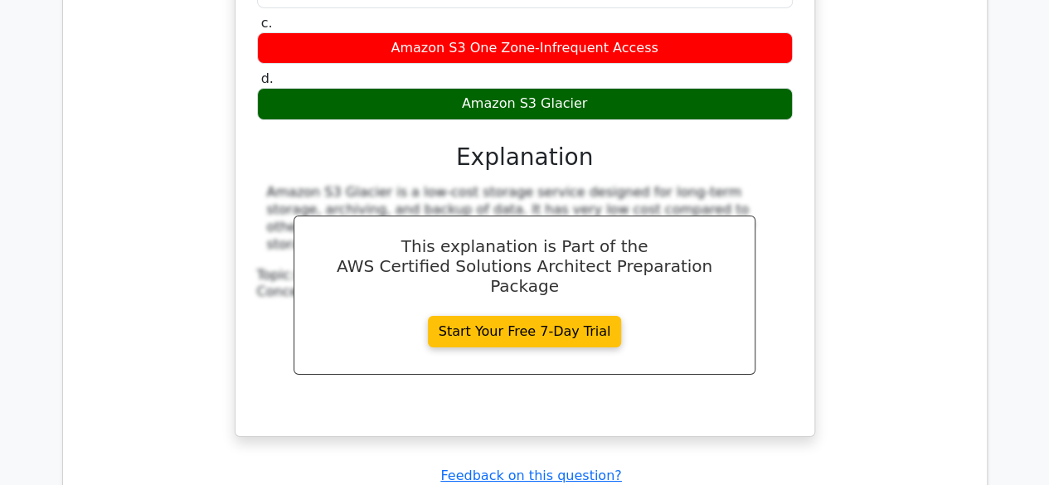
scroll to position [3068, 0]
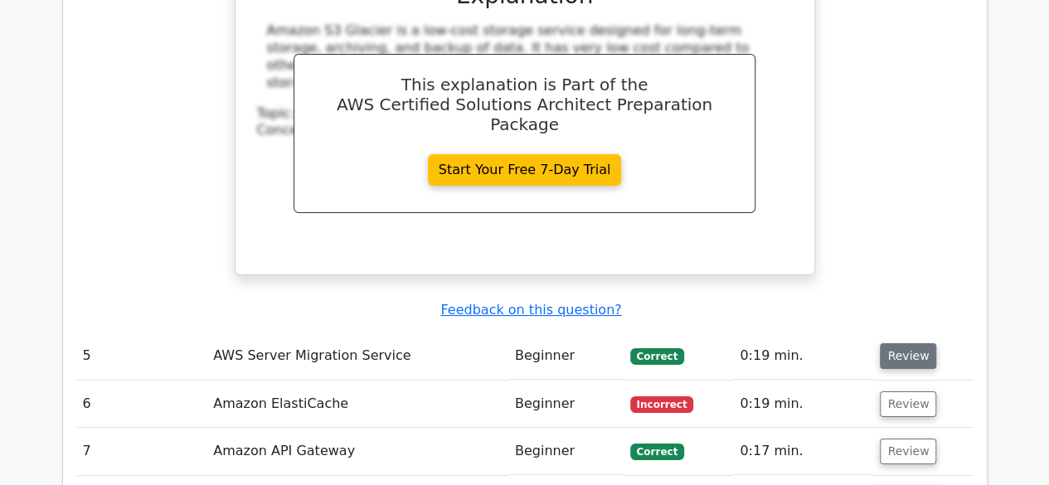
click at [896, 343] on button "Review" at bounding box center [908, 356] width 56 height 26
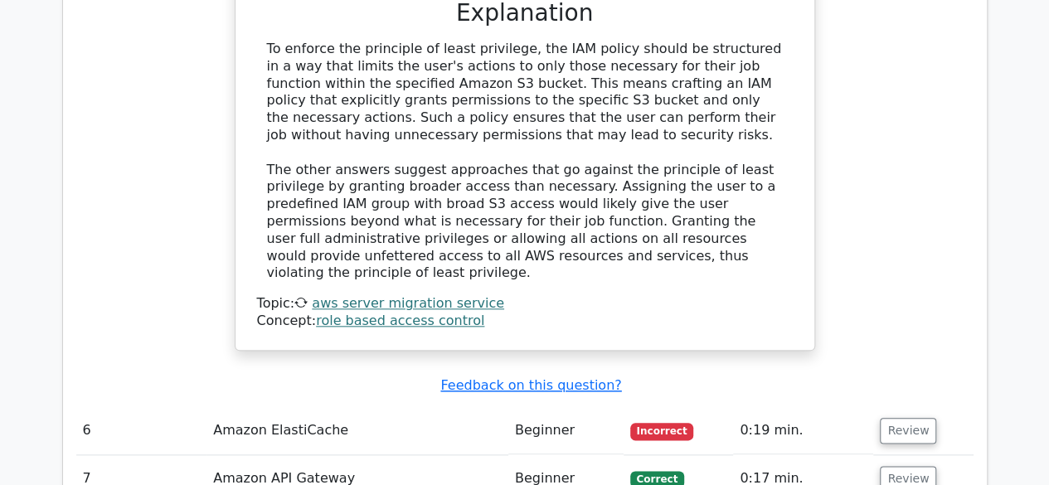
scroll to position [3898, 0]
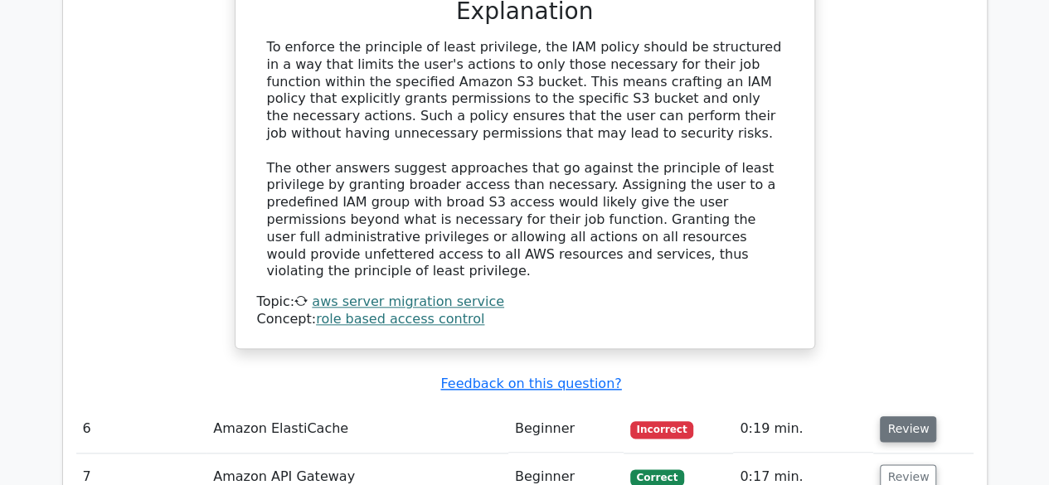
click at [897, 416] on button "Review" at bounding box center [908, 429] width 56 height 26
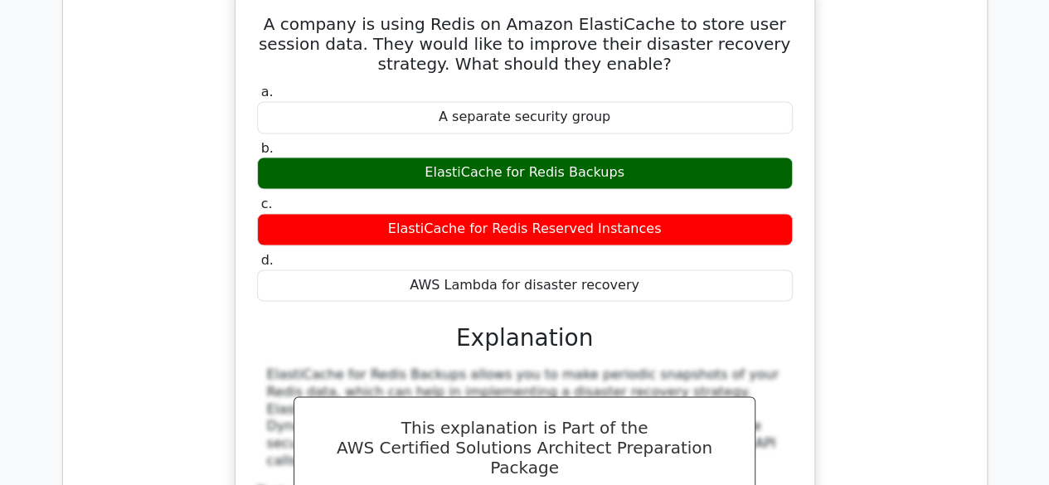
scroll to position [4561, 0]
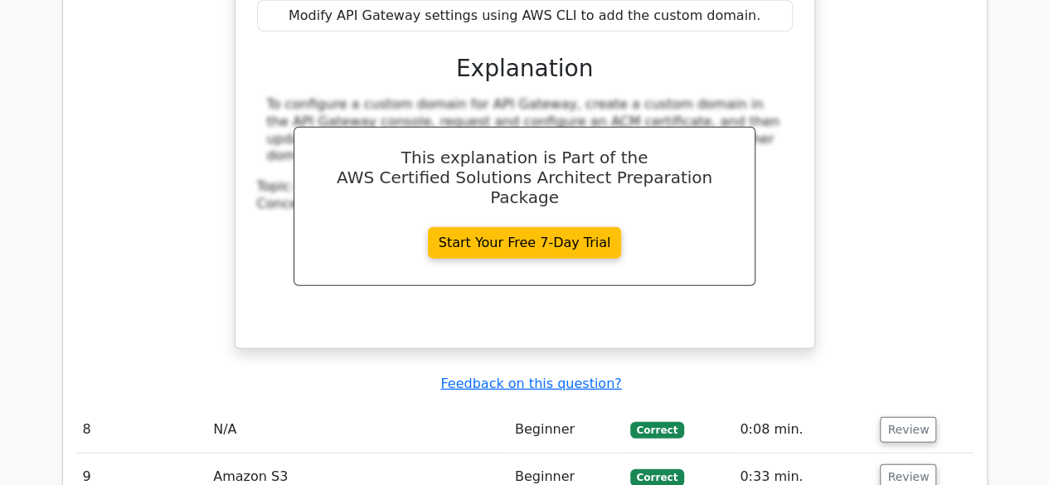
scroll to position [5391, 0]
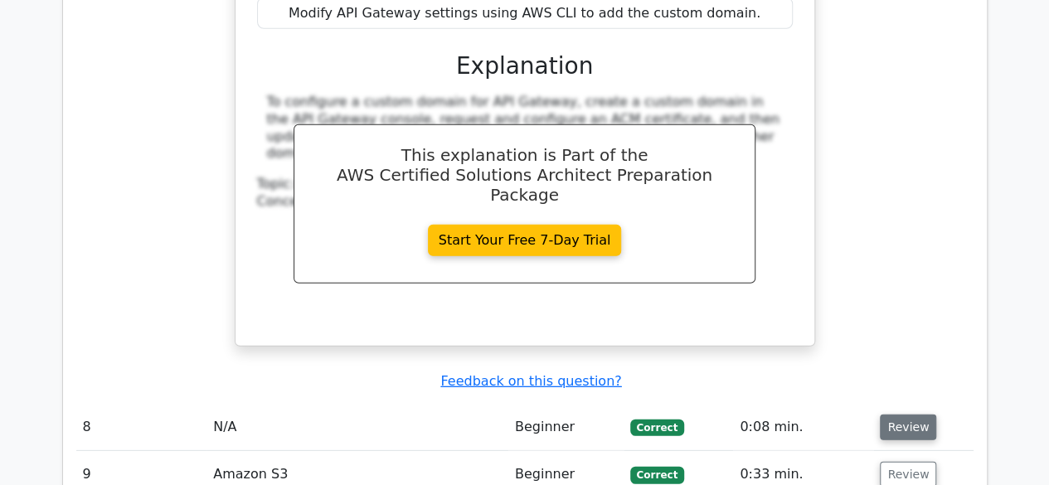
click at [906, 415] on button "Review" at bounding box center [908, 428] width 56 height 26
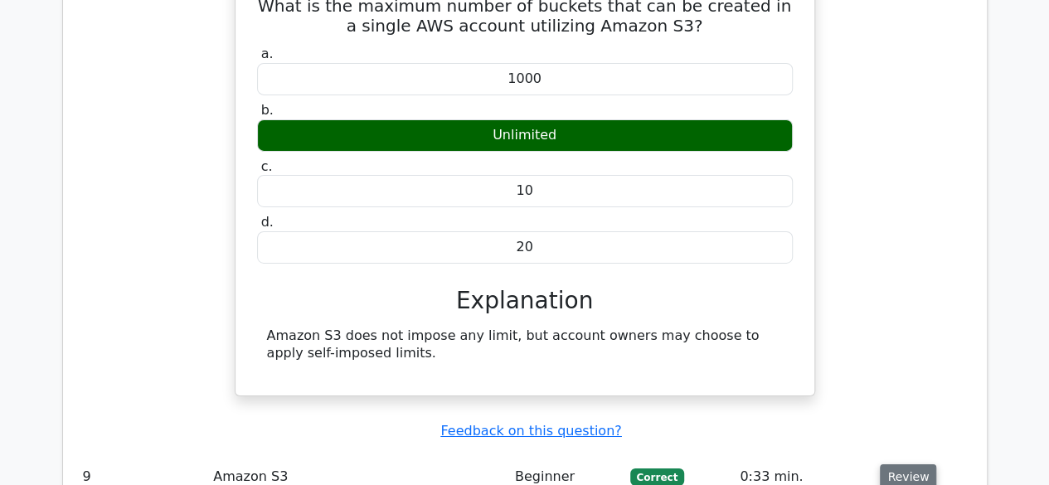
scroll to position [5888, 0]
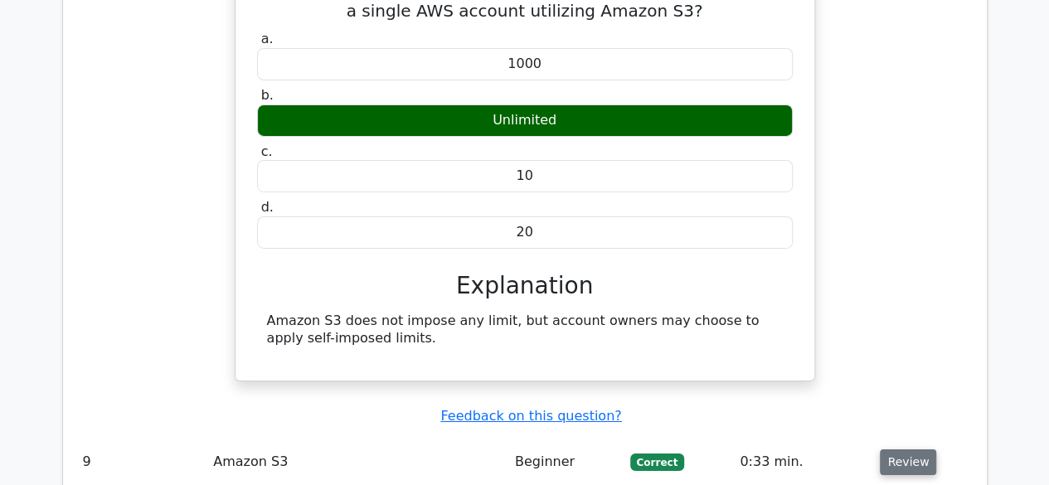
click at [916, 449] on button "Review" at bounding box center [908, 462] width 56 height 26
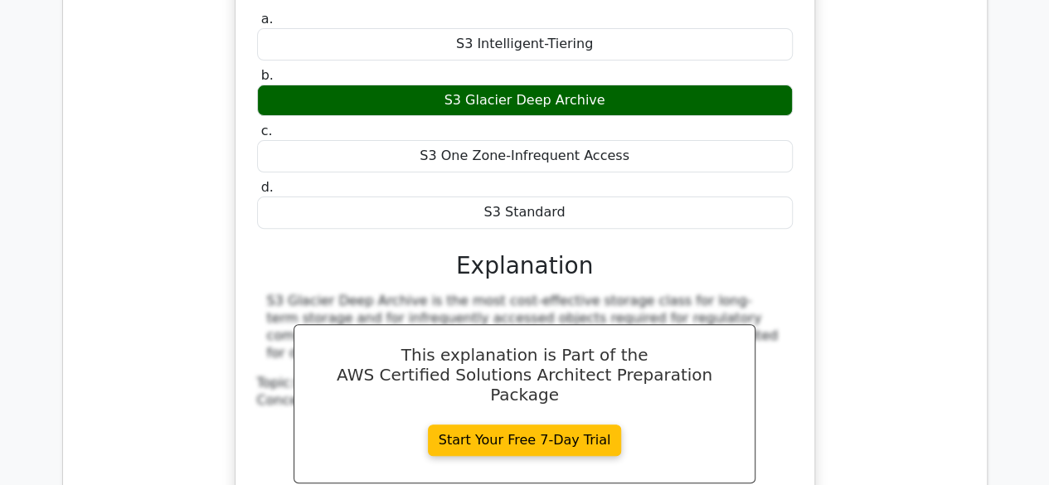
scroll to position [6552, 0]
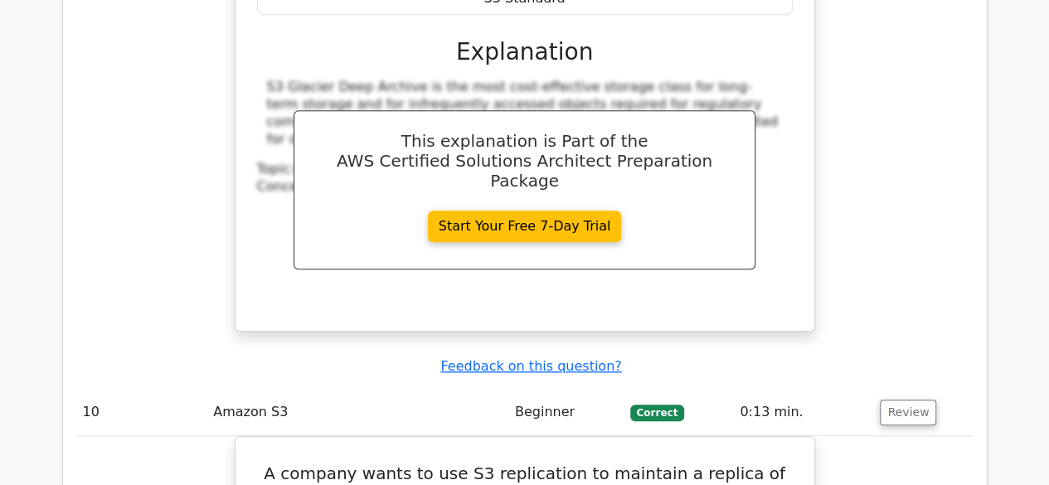
scroll to position [6883, 0]
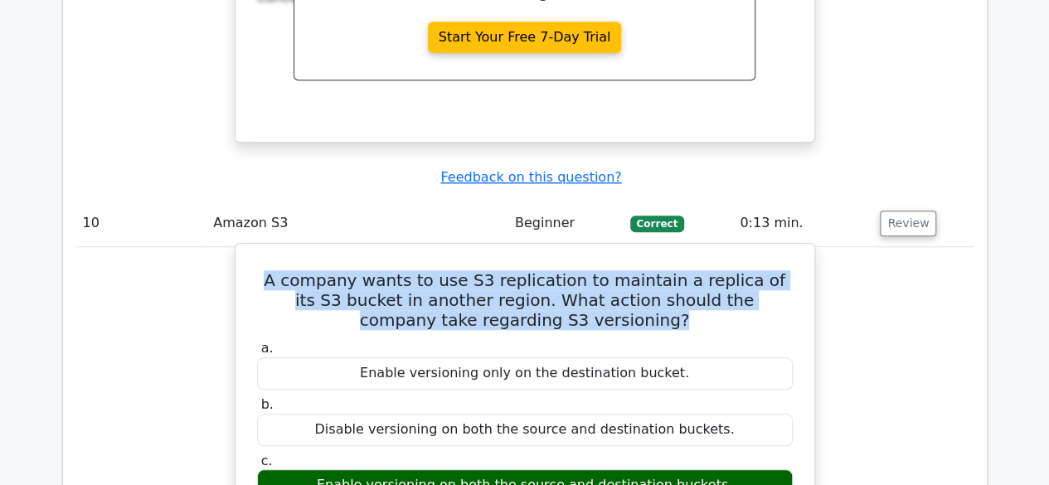
drag, startPoint x: 270, startPoint y: 44, endPoint x: 709, endPoint y: 85, distance: 441.5
click at [709, 270] on h5 "A company wants to use S3 replication to maintain a replica of its S3 bucket in…" at bounding box center [524, 300] width 539 height 60
copy h5 "A company wants to use S3 replication to maintain a replica of its S3 bucket in…"
drag, startPoint x: 337, startPoint y: 246, endPoint x: 710, endPoint y: 250, distance: 373.2
click at [710, 469] on div "Enable versioning on both the source and destination buckets." at bounding box center [525, 485] width 536 height 32
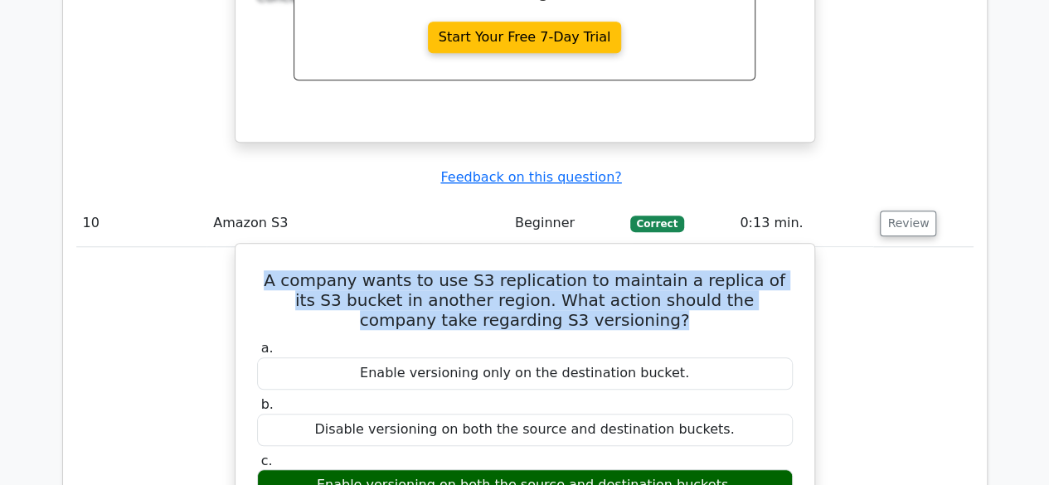
copy div "Enable versioning on both the source and destination buckets"
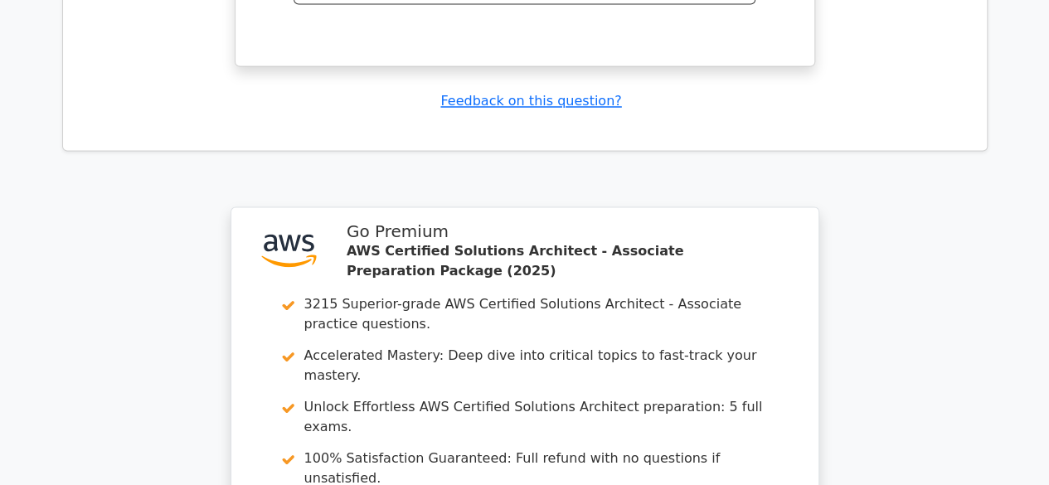
scroll to position [7713, 0]
